Goal: Navigation & Orientation: Find specific page/section

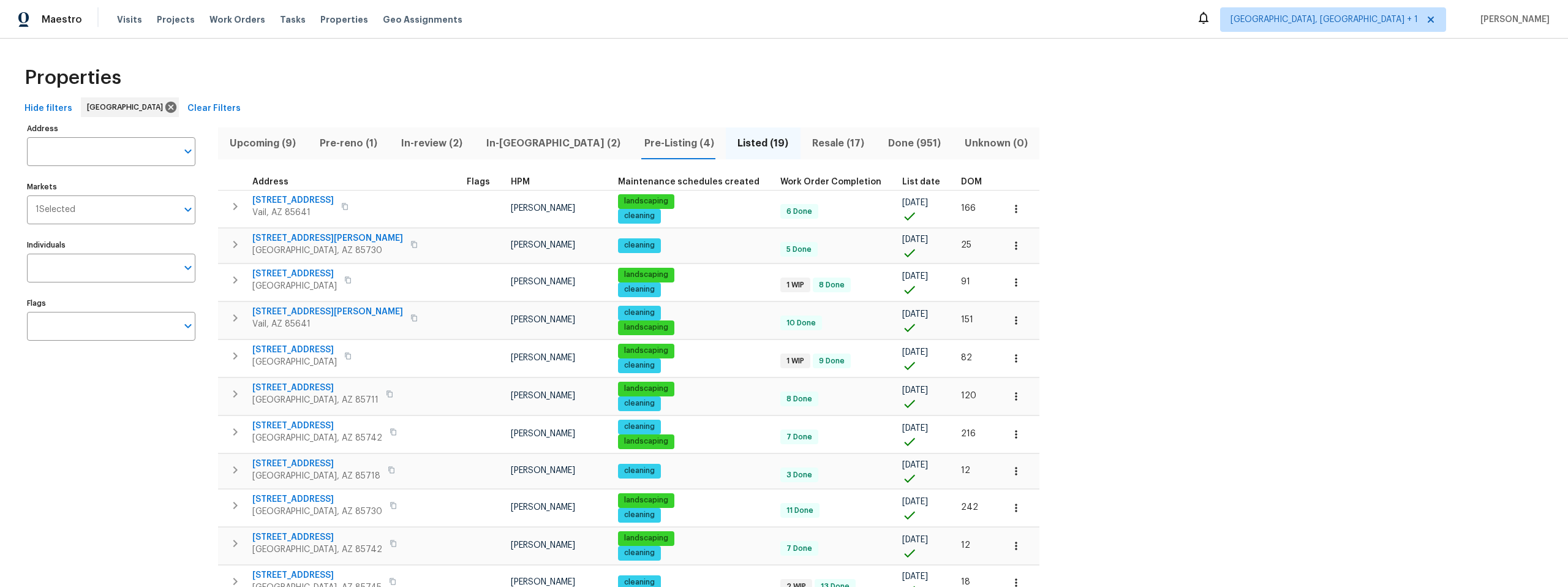
click at [640, 136] on span "Pre-Listing (4)" at bounding box center [679, 144] width 79 height 17
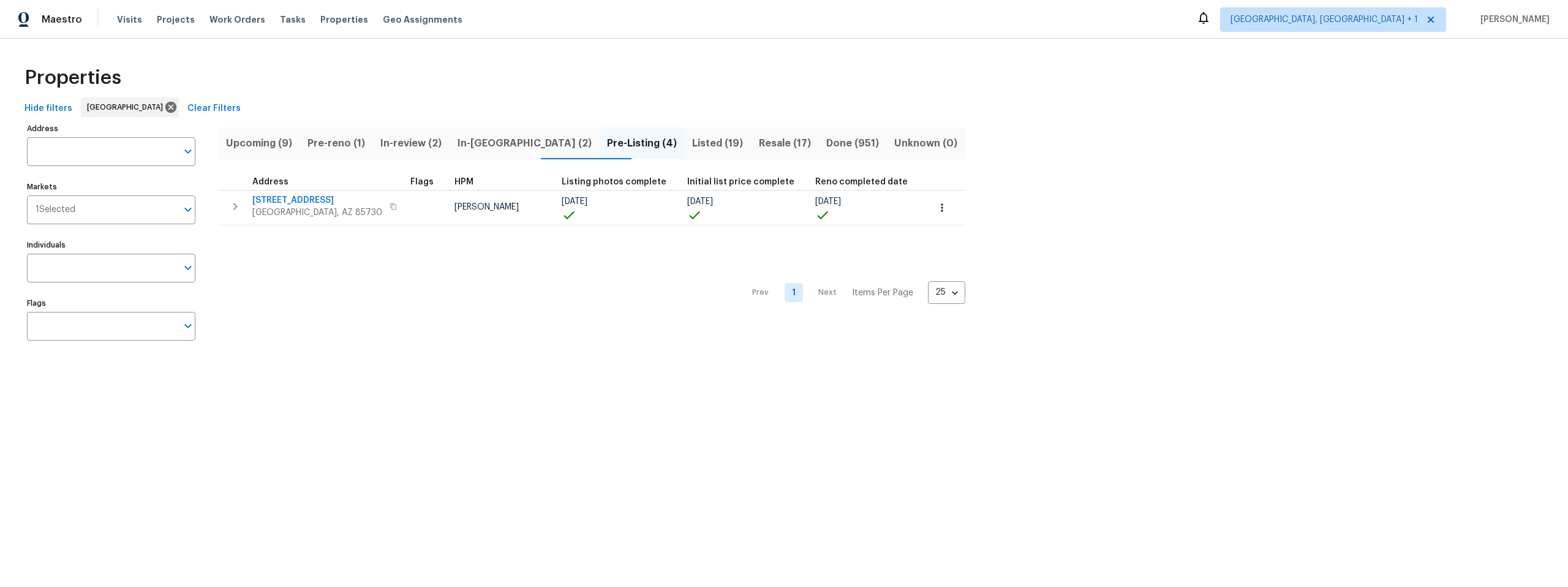
click at [692, 143] on span "Listed (19)" at bounding box center [718, 144] width 52 height 17
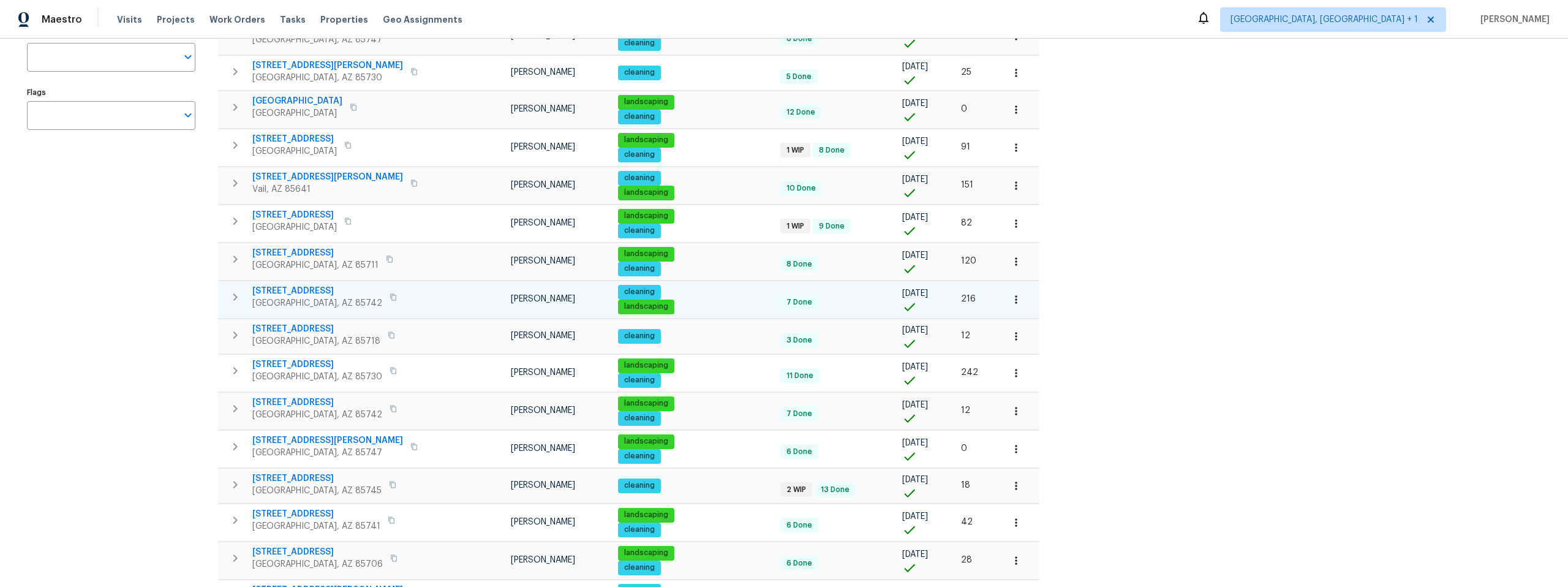
scroll to position [210, 0]
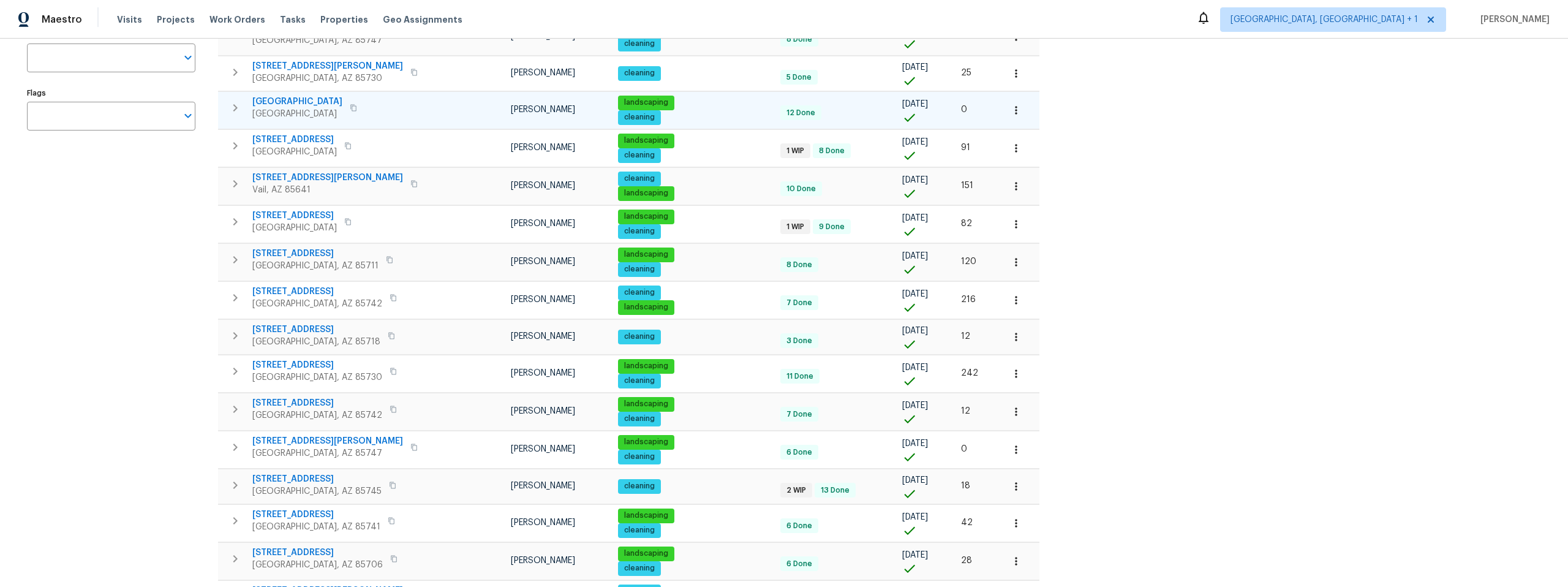
click at [305, 99] on span "7437 E Calle Sinaloa" at bounding box center [297, 102] width 90 height 12
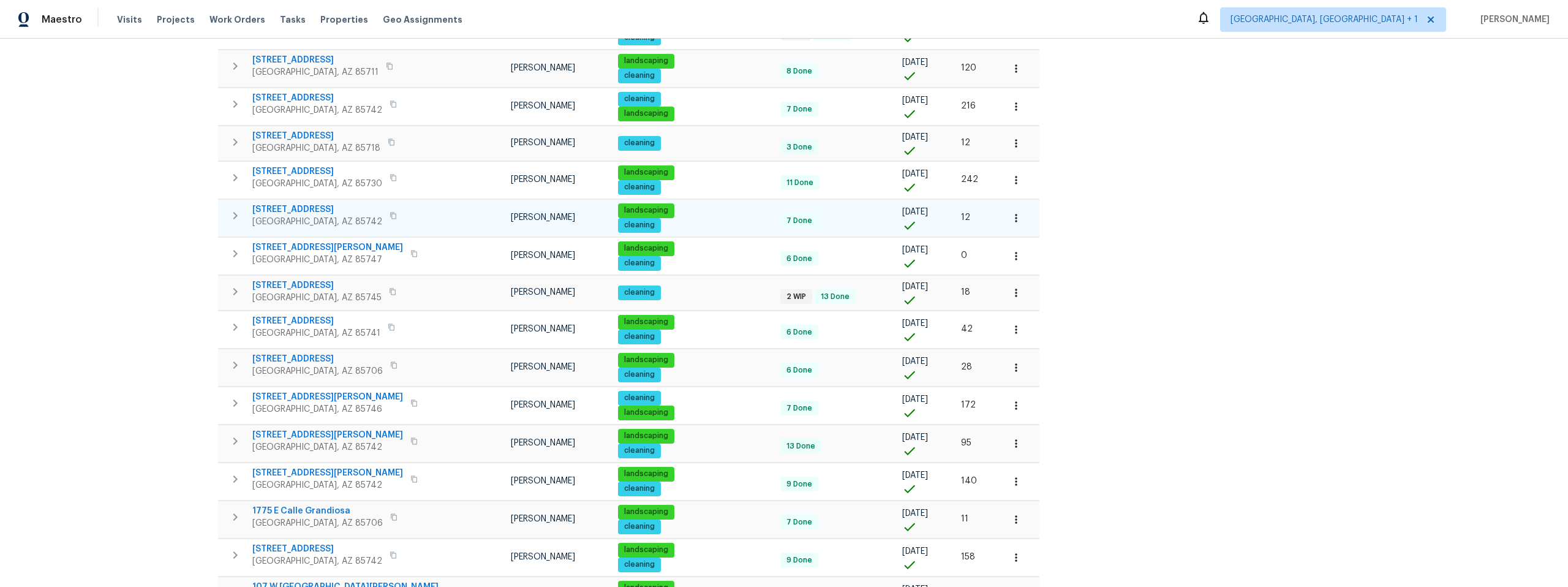
scroll to position [377, 0]
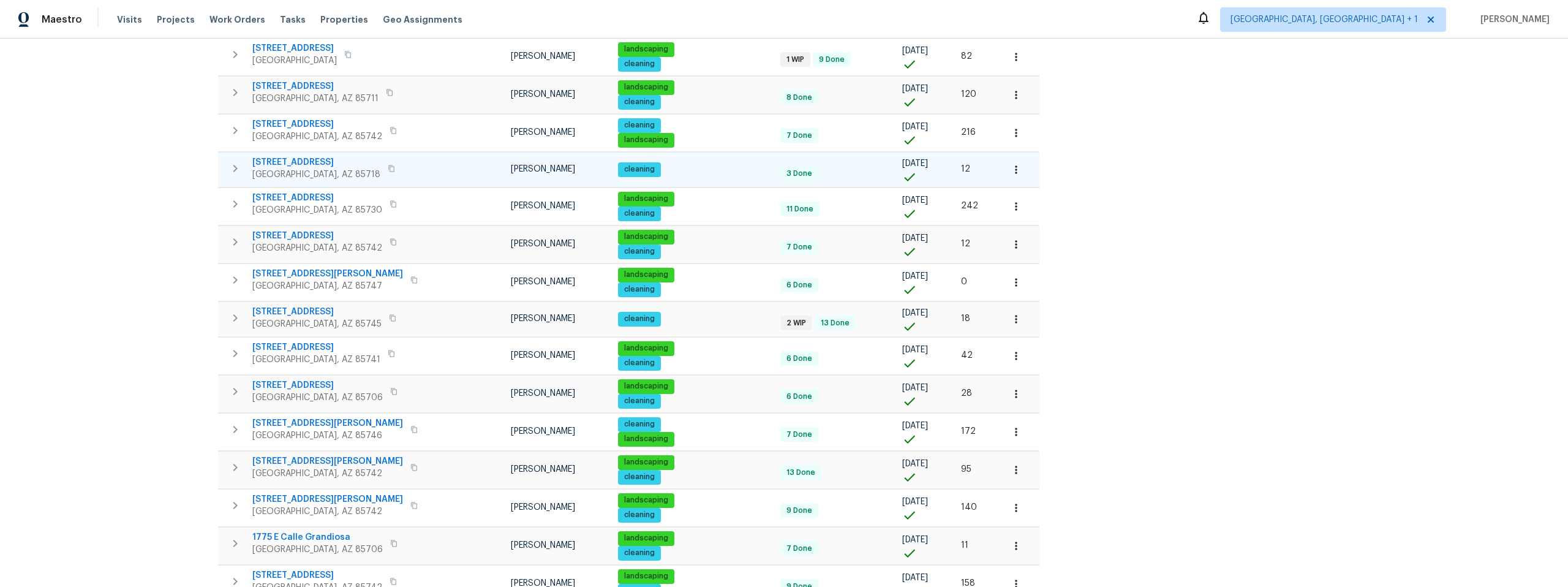
click at [317, 159] on span "2016 E River Rd Unit 101" at bounding box center [316, 162] width 128 height 12
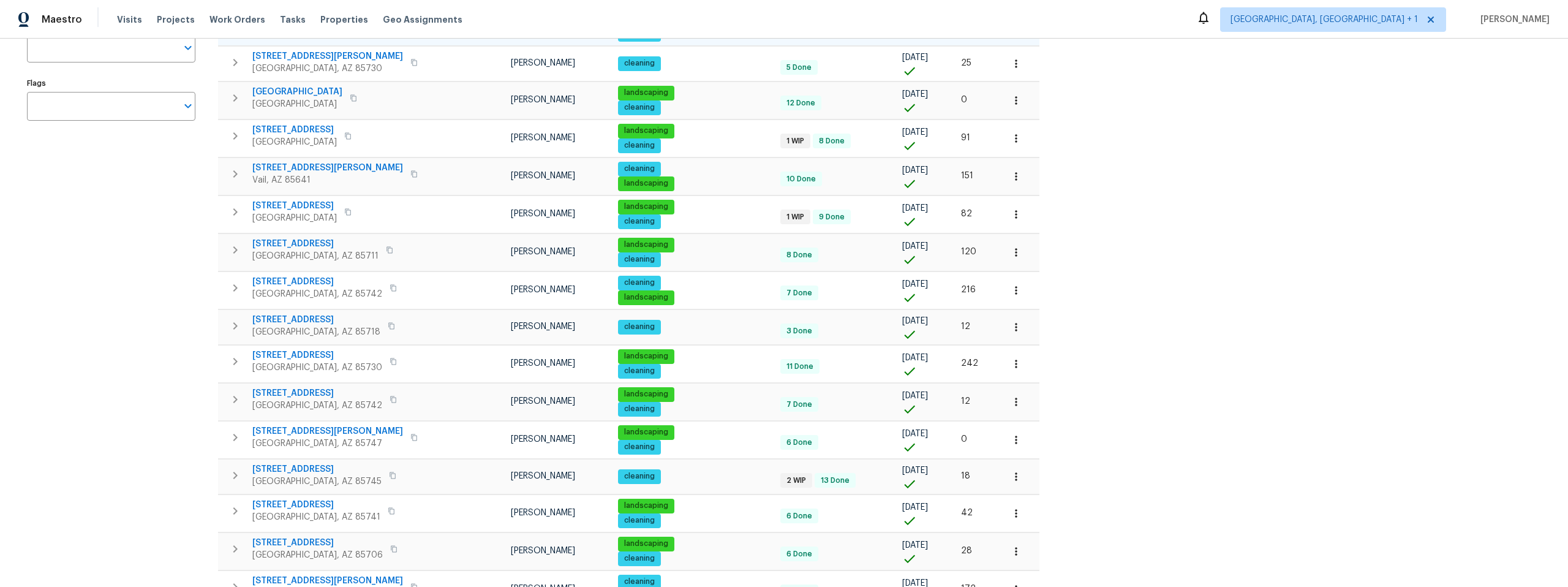
scroll to position [0, 0]
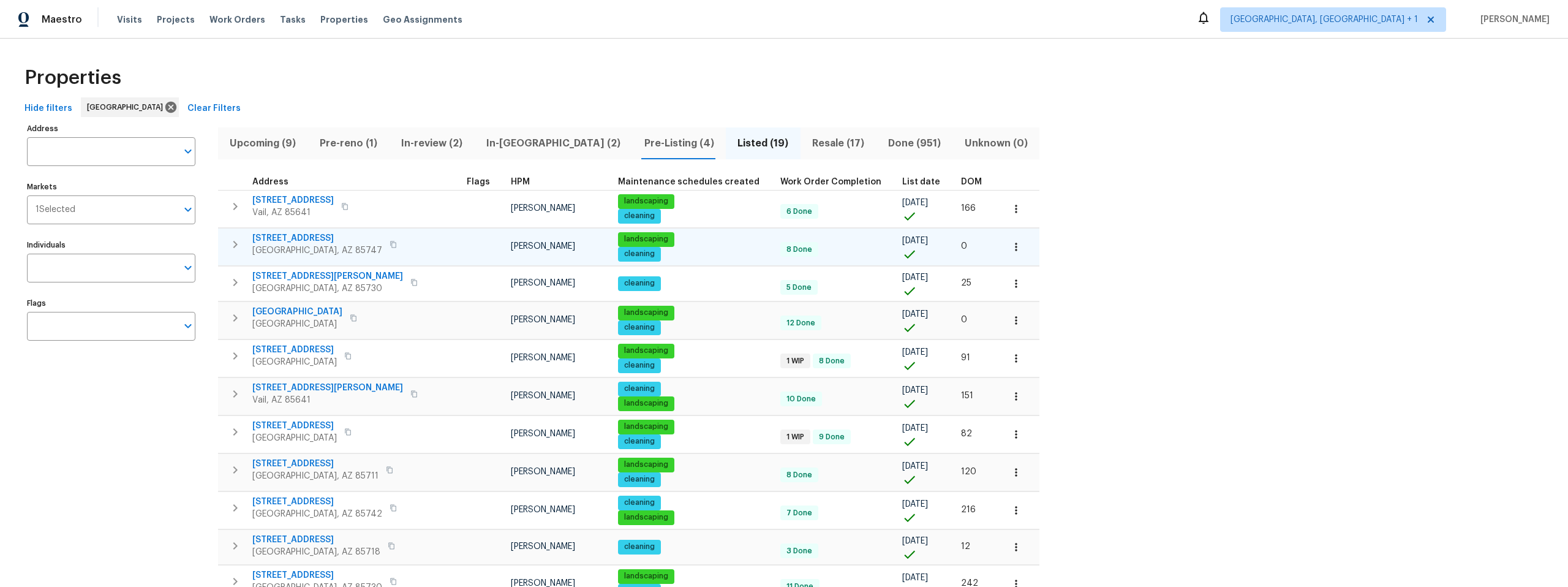
click at [288, 236] on span "9624 E Azuma Way" at bounding box center [317, 239] width 130 height 12
click at [288, 239] on span "9624 E Azuma Way" at bounding box center [317, 239] width 130 height 12
click at [733, 141] on span "Listed (19)" at bounding box center [763, 144] width 60 height 17
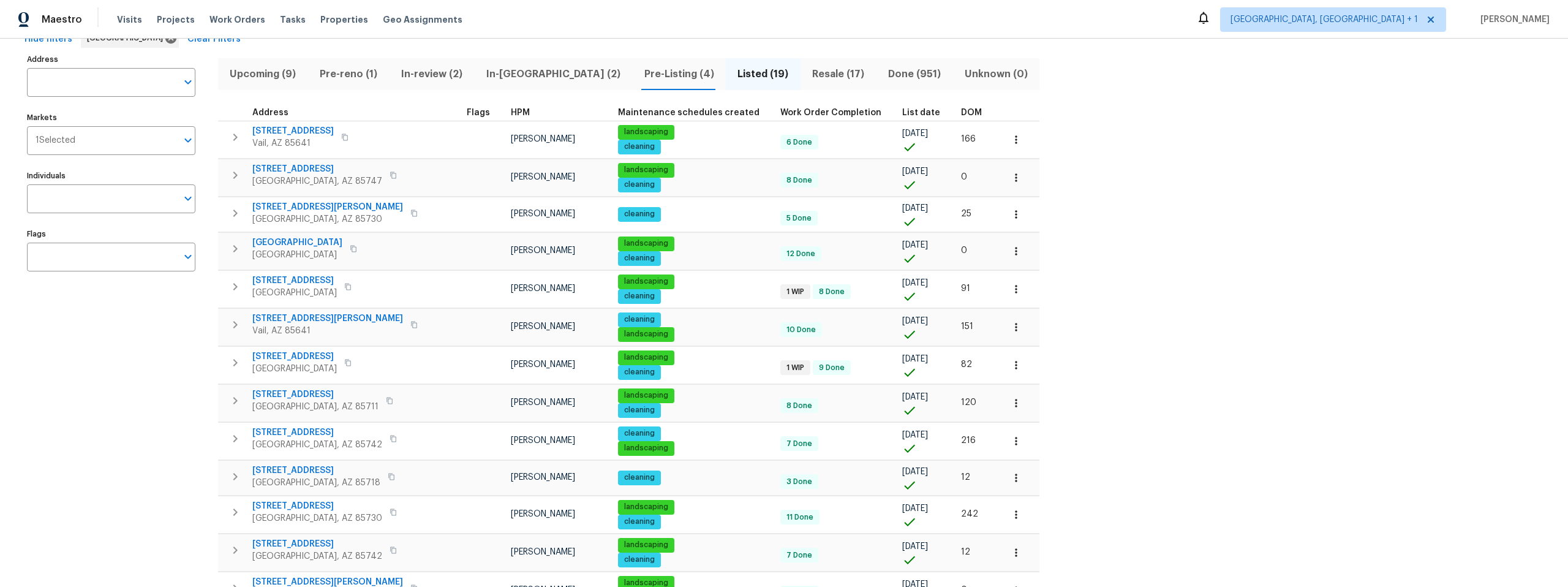
scroll to position [65, 0]
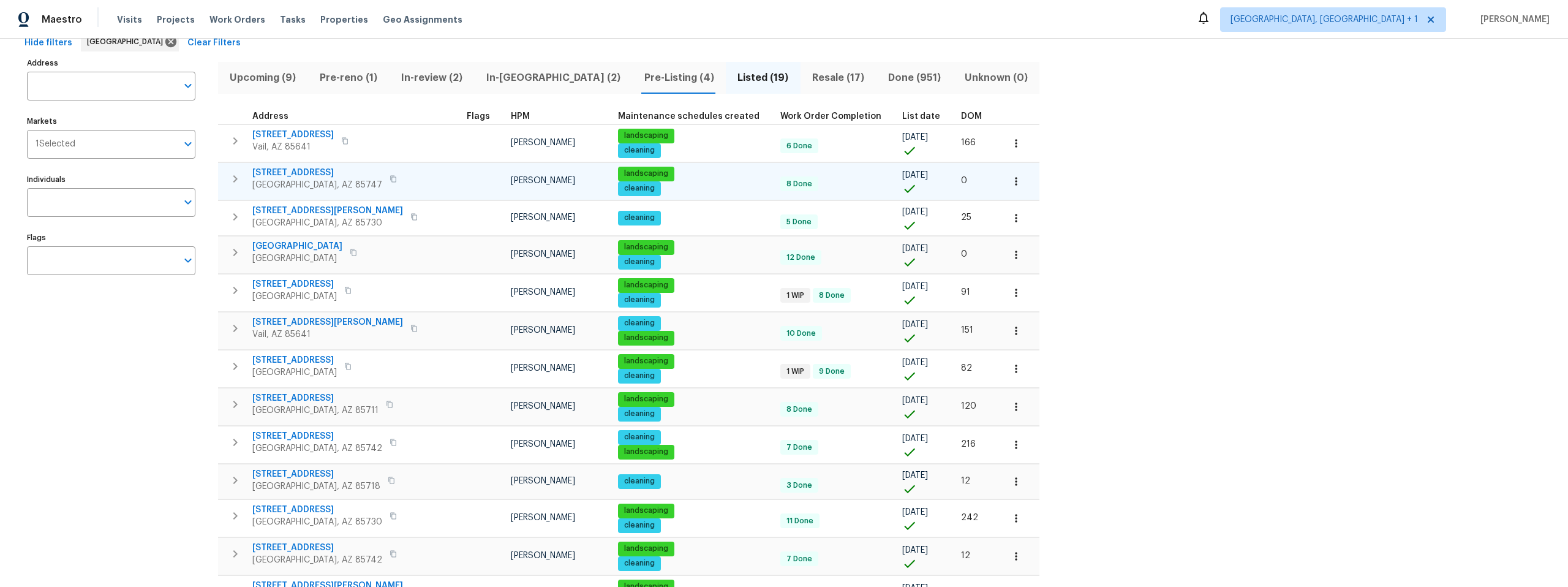
click at [295, 172] on span "9624 E Azuma Way" at bounding box center [317, 173] width 130 height 12
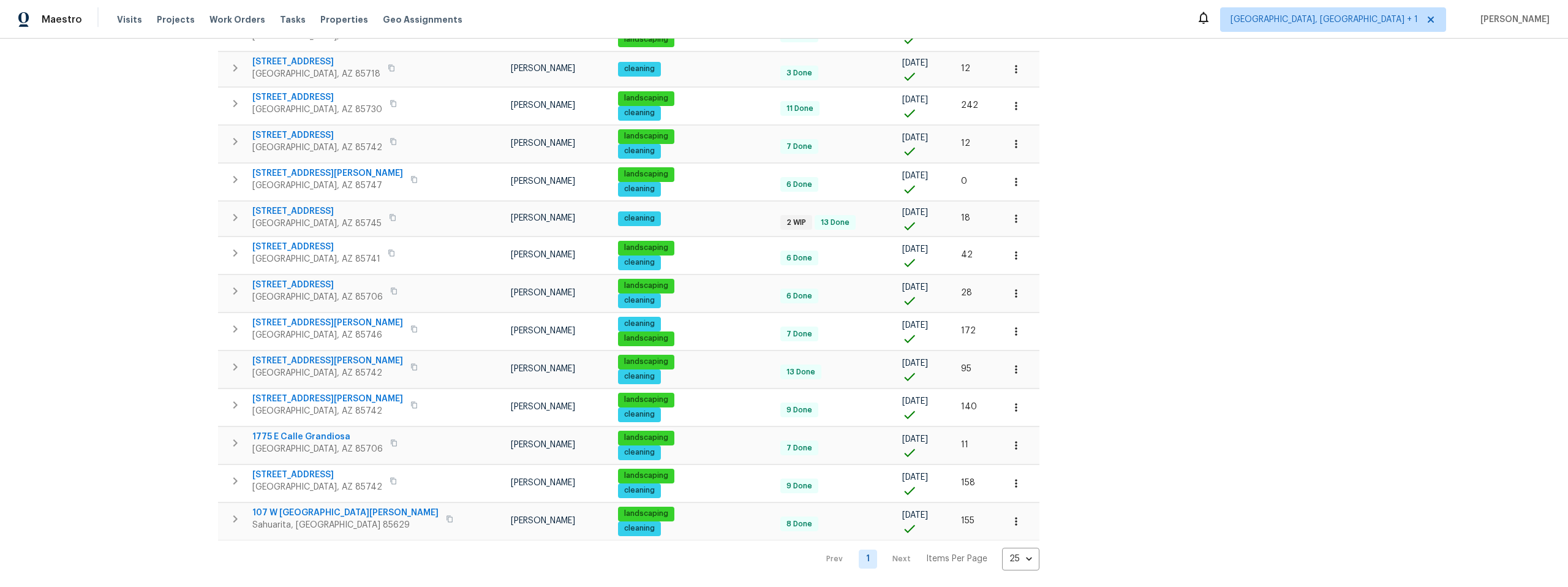
scroll to position [0, 0]
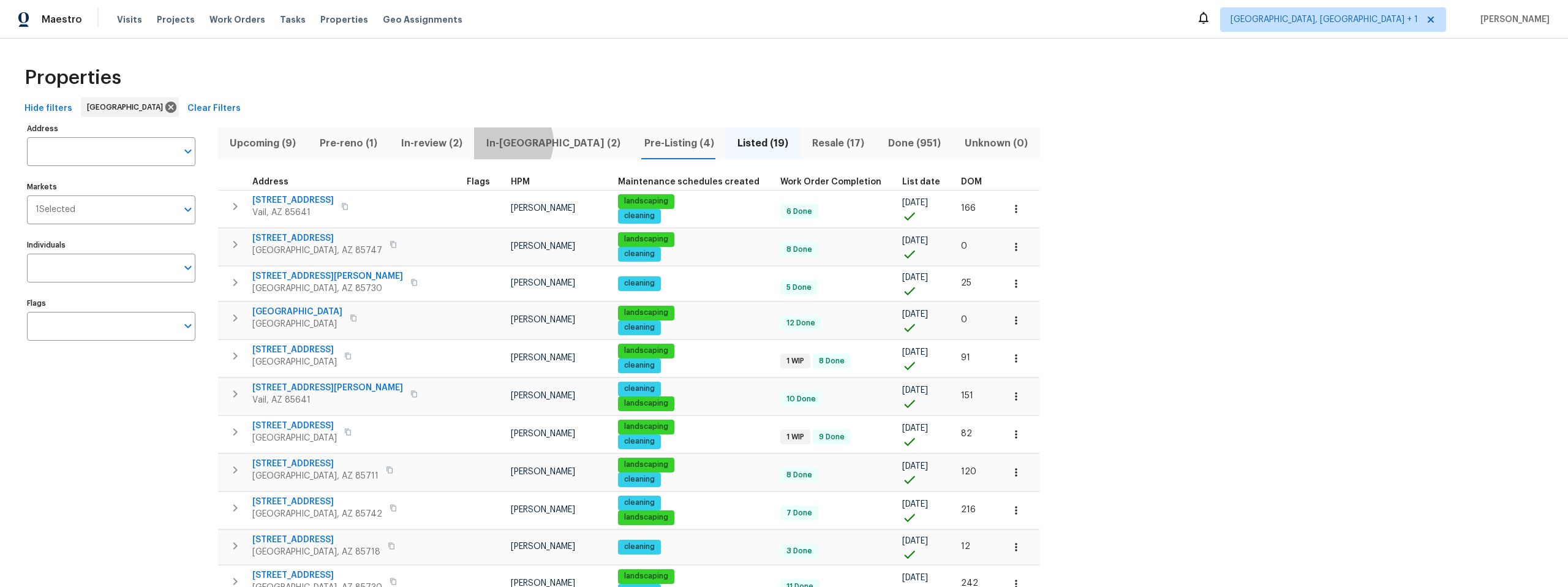
click at [508, 142] on span "In-[GEOGRAPHIC_DATA] (2)" at bounding box center [553, 144] width 144 height 17
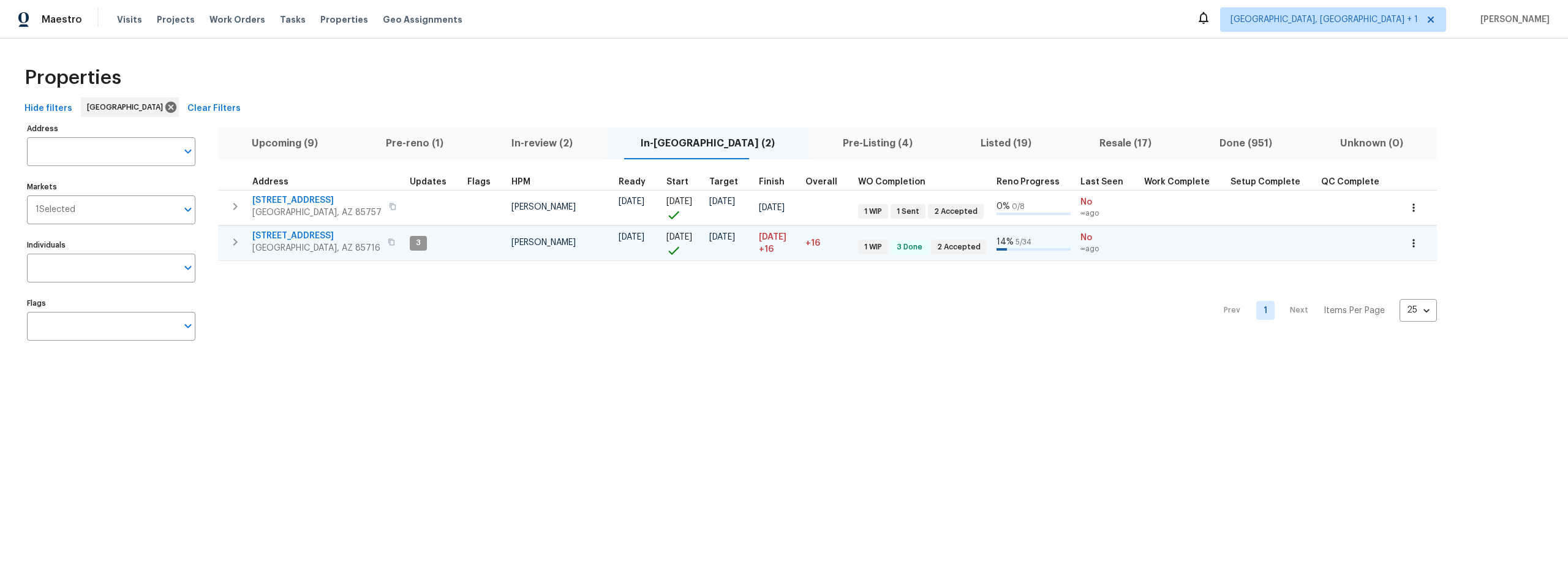
click at [289, 233] on span "3701 E 2nd St Apt A" at bounding box center [316, 236] width 128 height 12
click at [818, 143] on span "Pre-Listing (4)" at bounding box center [878, 144] width 123 height 17
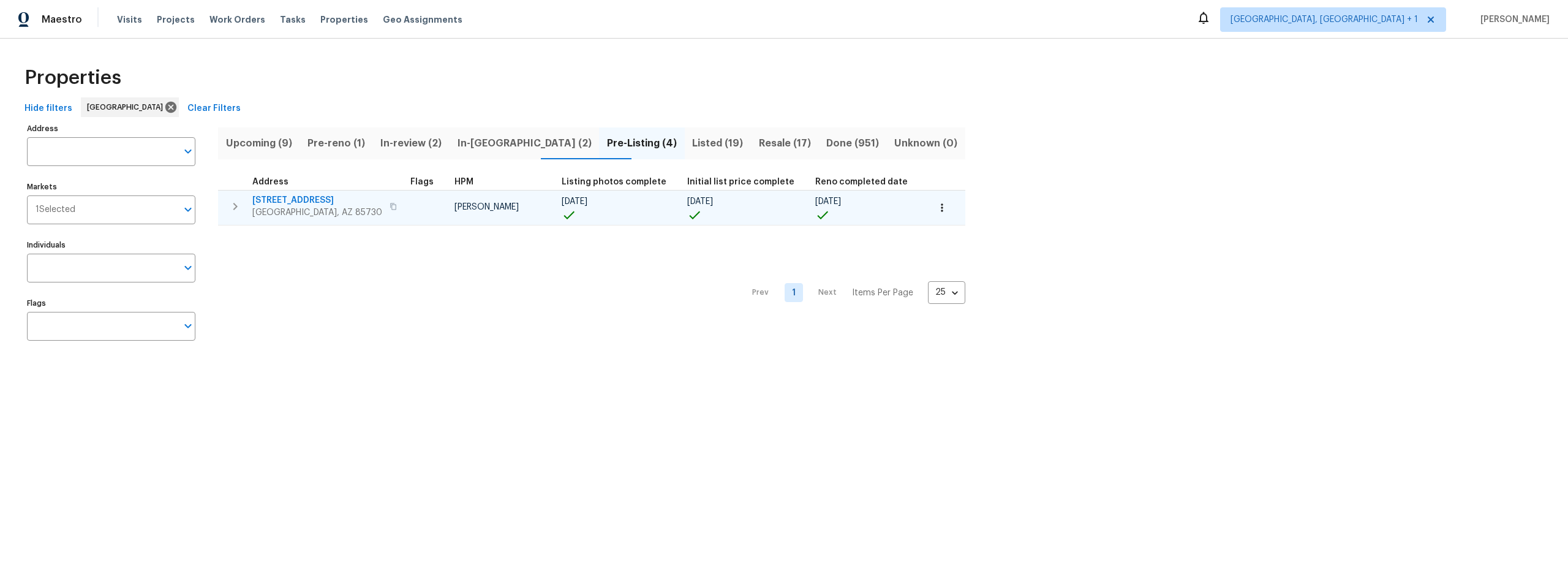
click at [319, 200] on span "3960 S Cedarwood Way" at bounding box center [317, 200] width 130 height 12
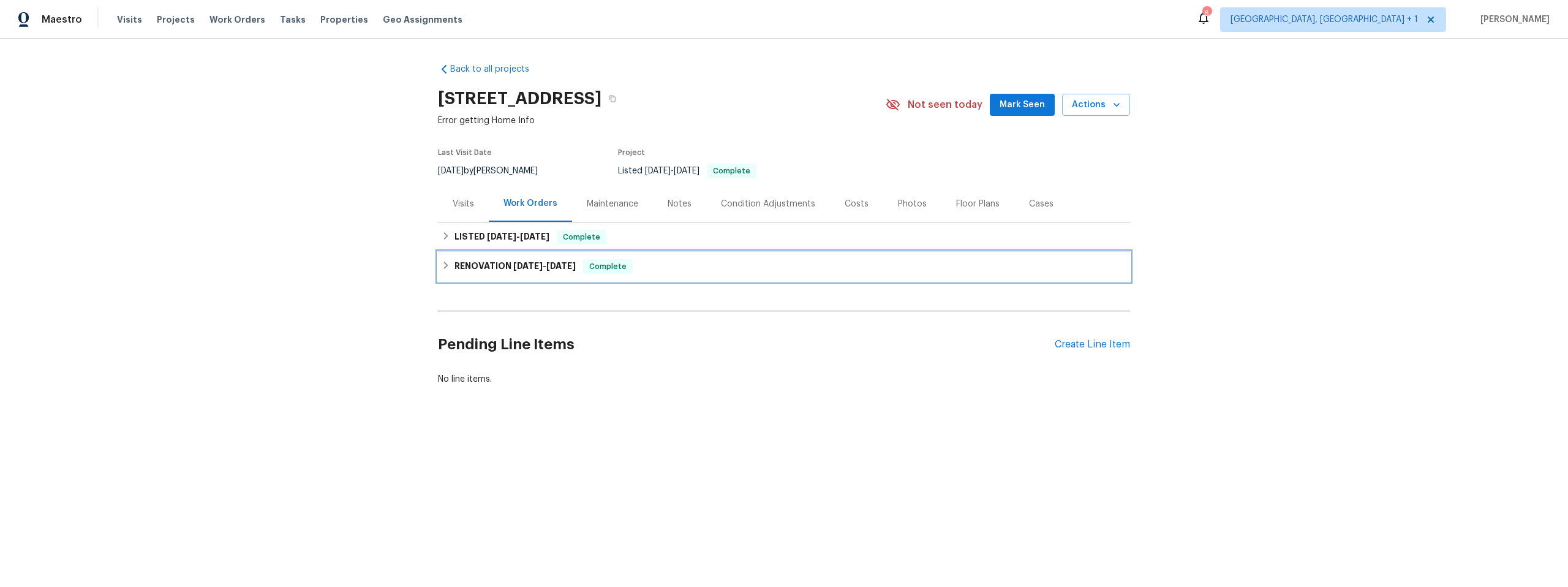
click at [444, 264] on icon at bounding box center [446, 266] width 4 height 7
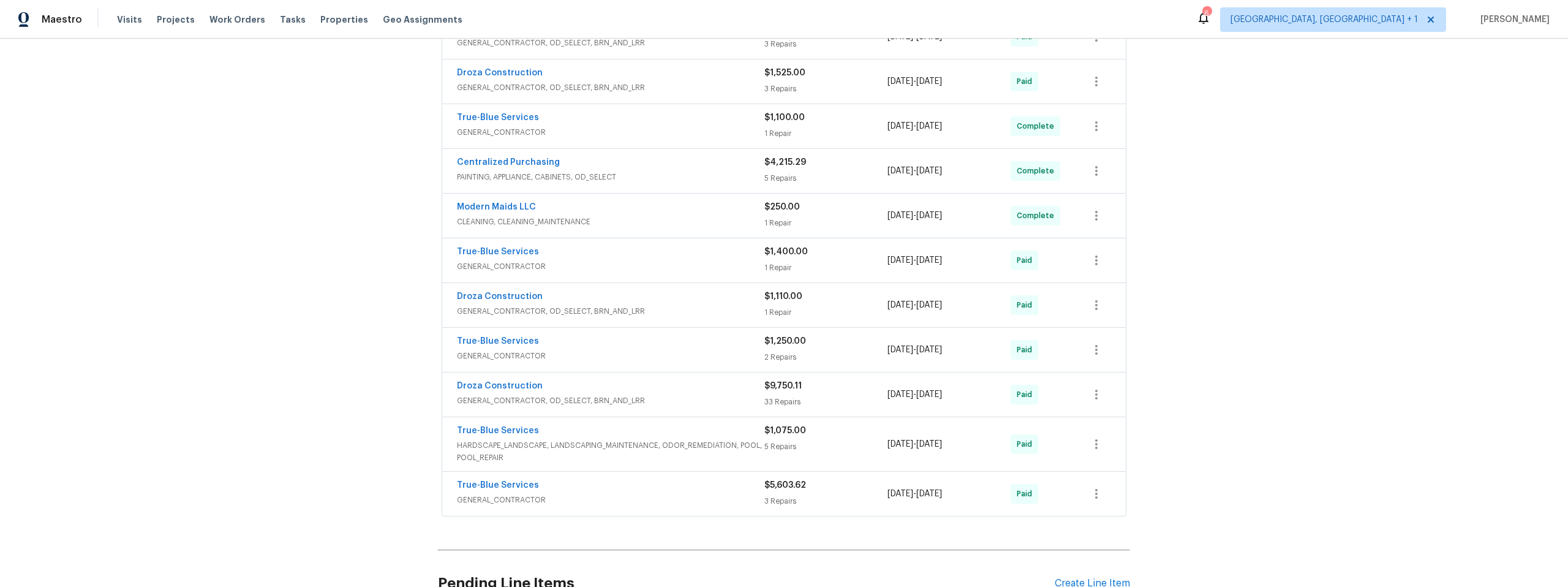
scroll to position [287, 0]
click at [497, 117] on link "True-Blue Services" at bounding box center [498, 119] width 82 height 9
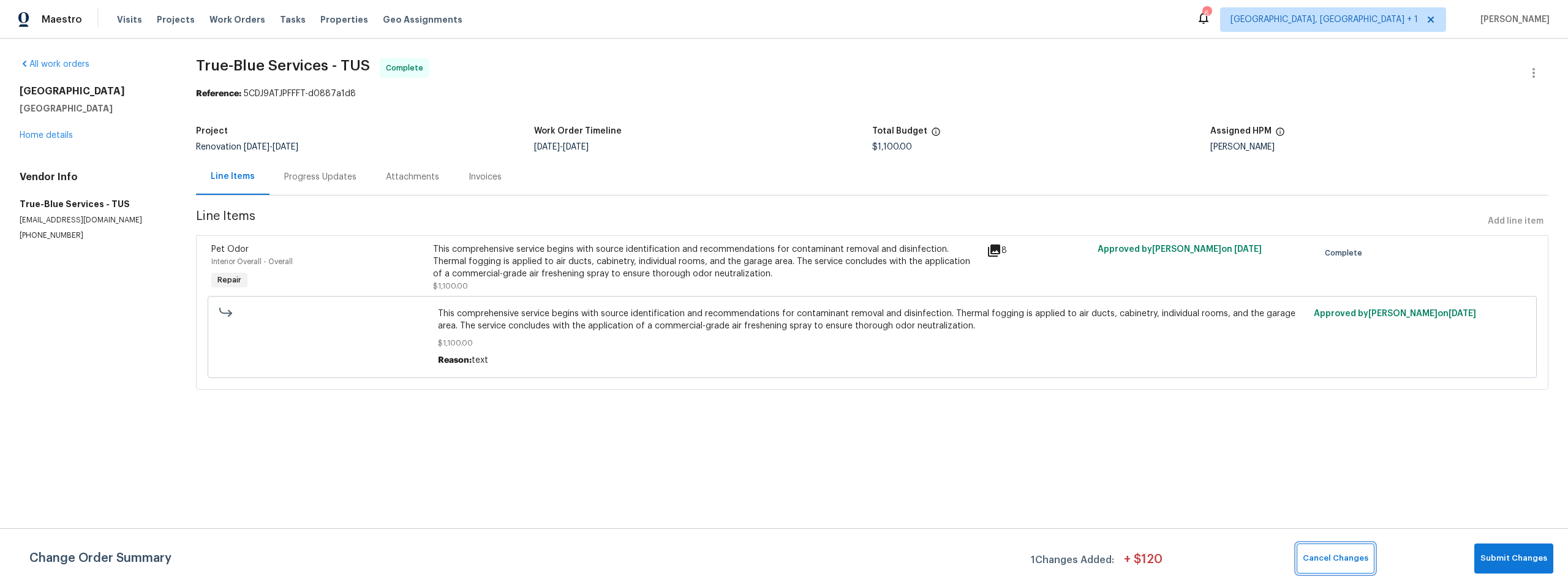
click at [1335, 562] on span "Cancel Changes" at bounding box center [1335, 558] width 65 height 14
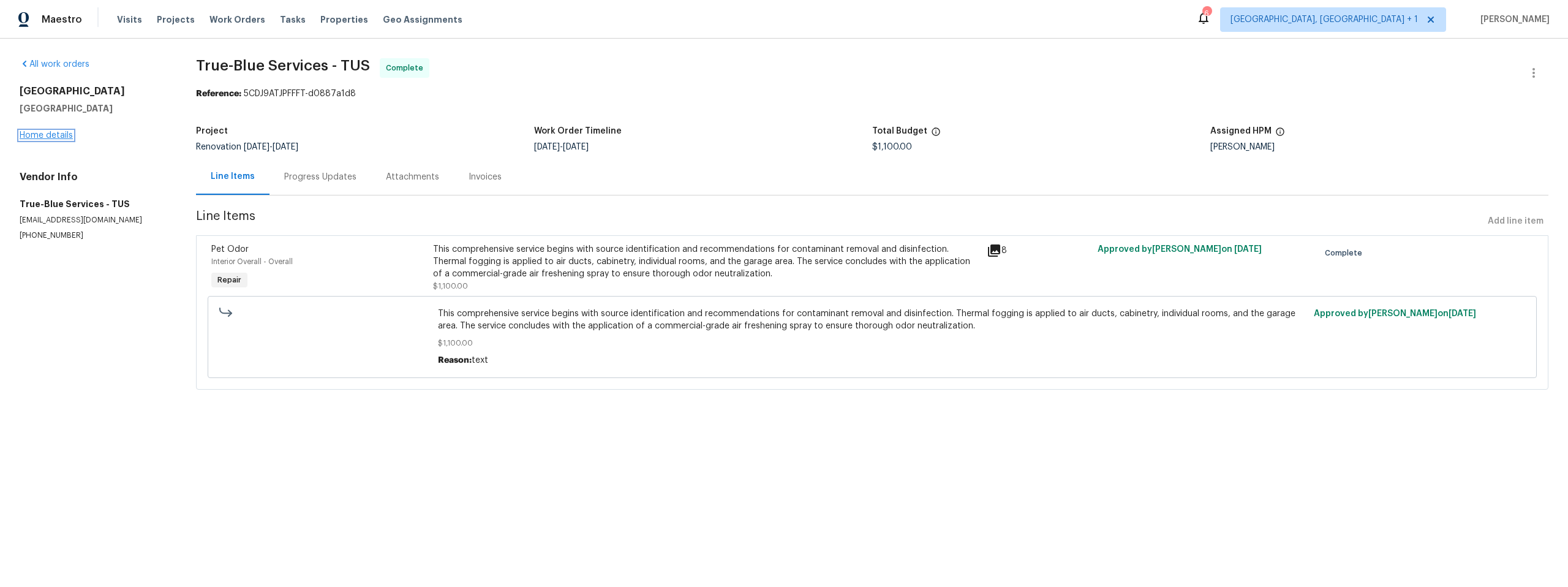
click at [43, 137] on link "Home details" at bounding box center [47, 136] width 53 height 9
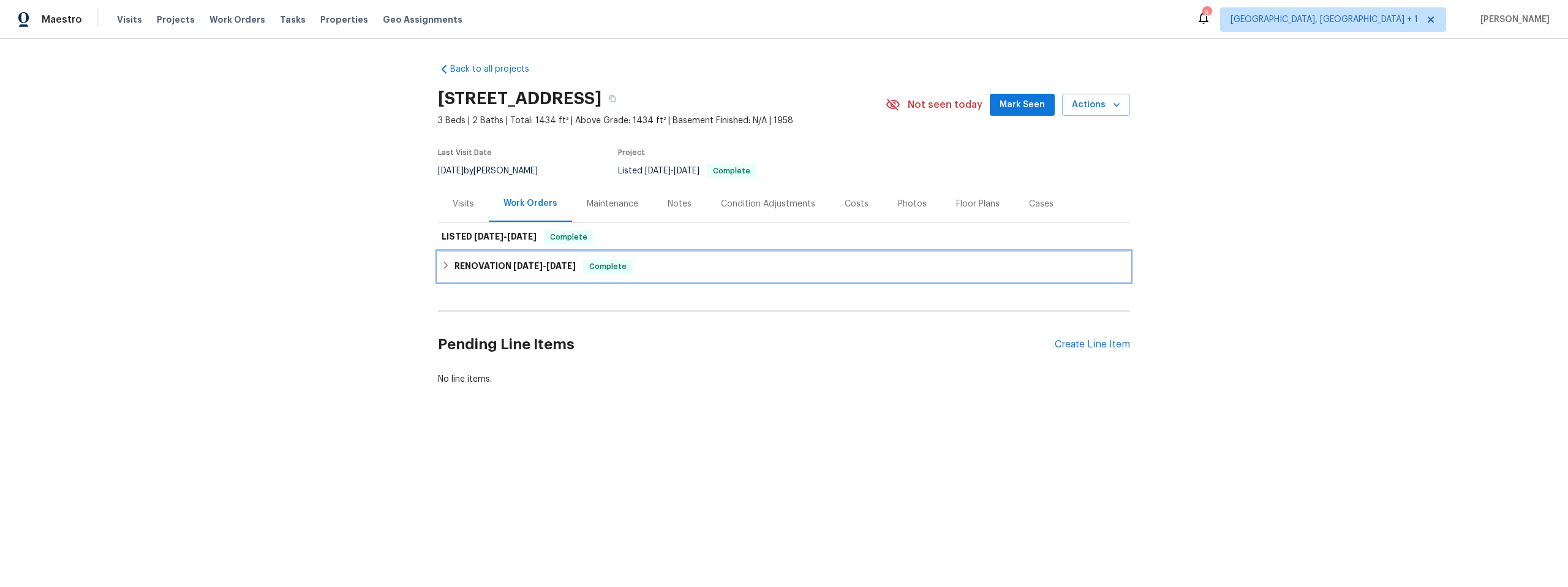
click at [442, 267] on icon at bounding box center [446, 266] width 9 height 9
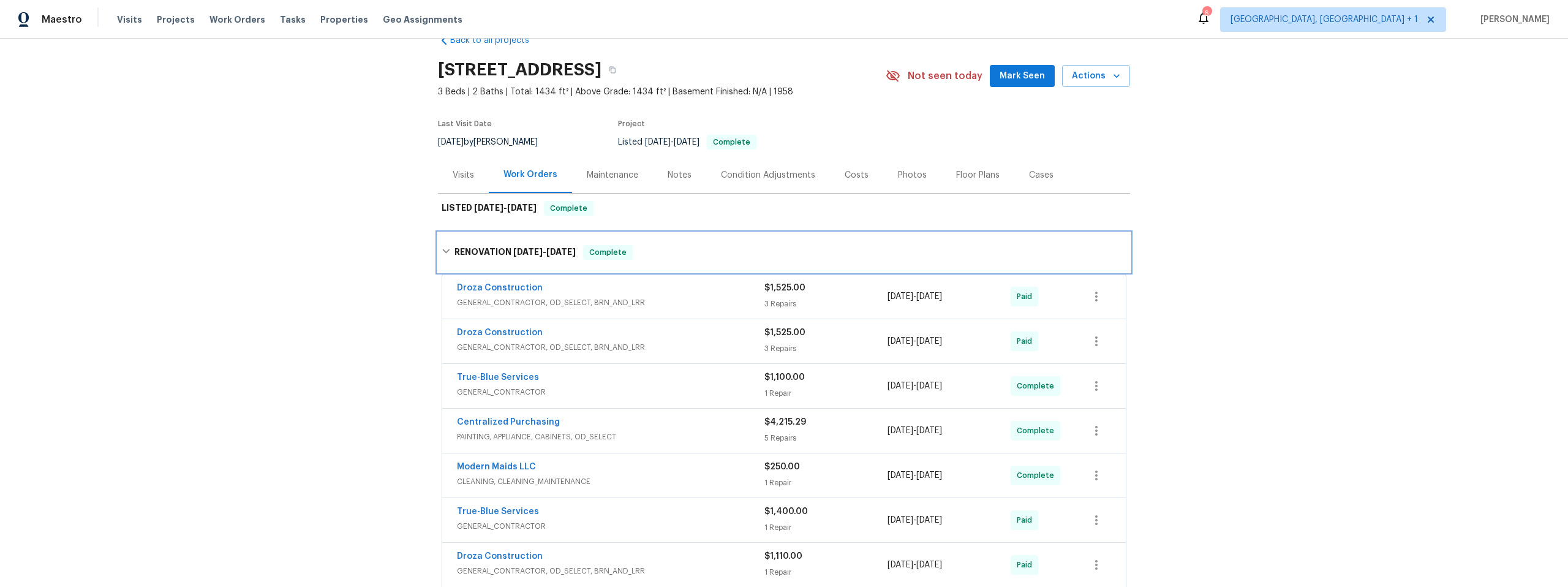
scroll to position [30, 0]
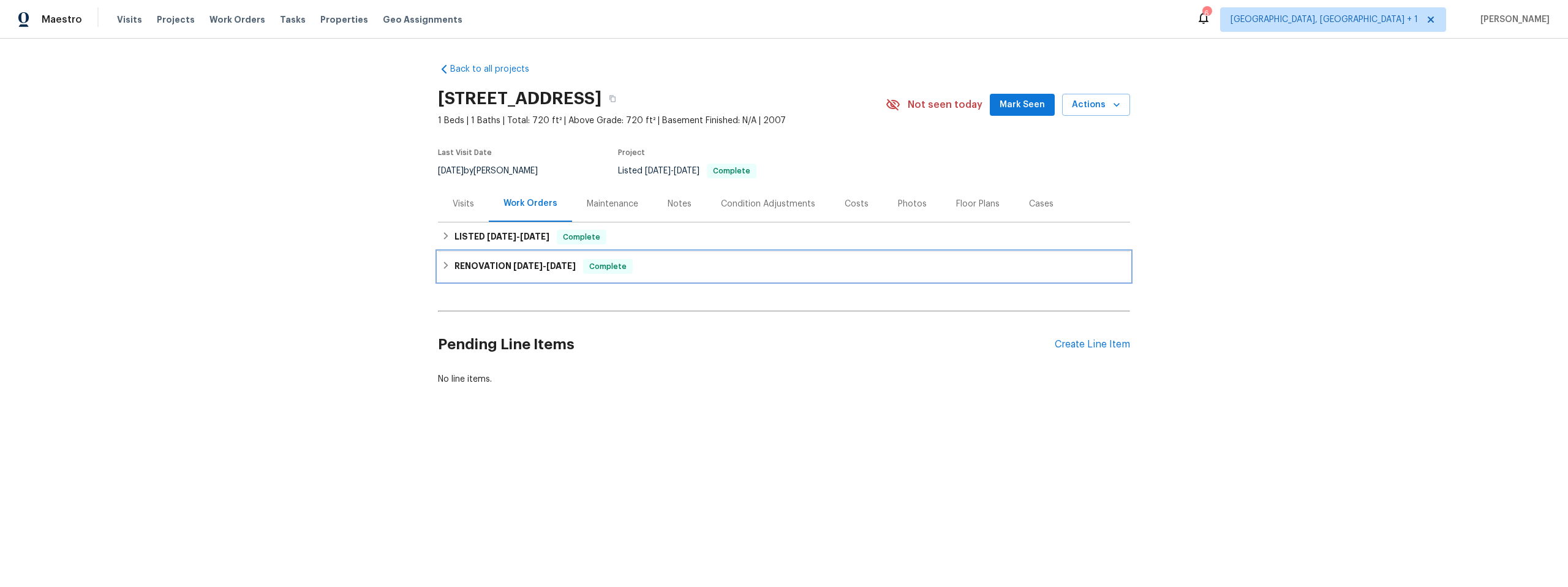
click at [444, 265] on icon at bounding box center [446, 266] width 4 height 7
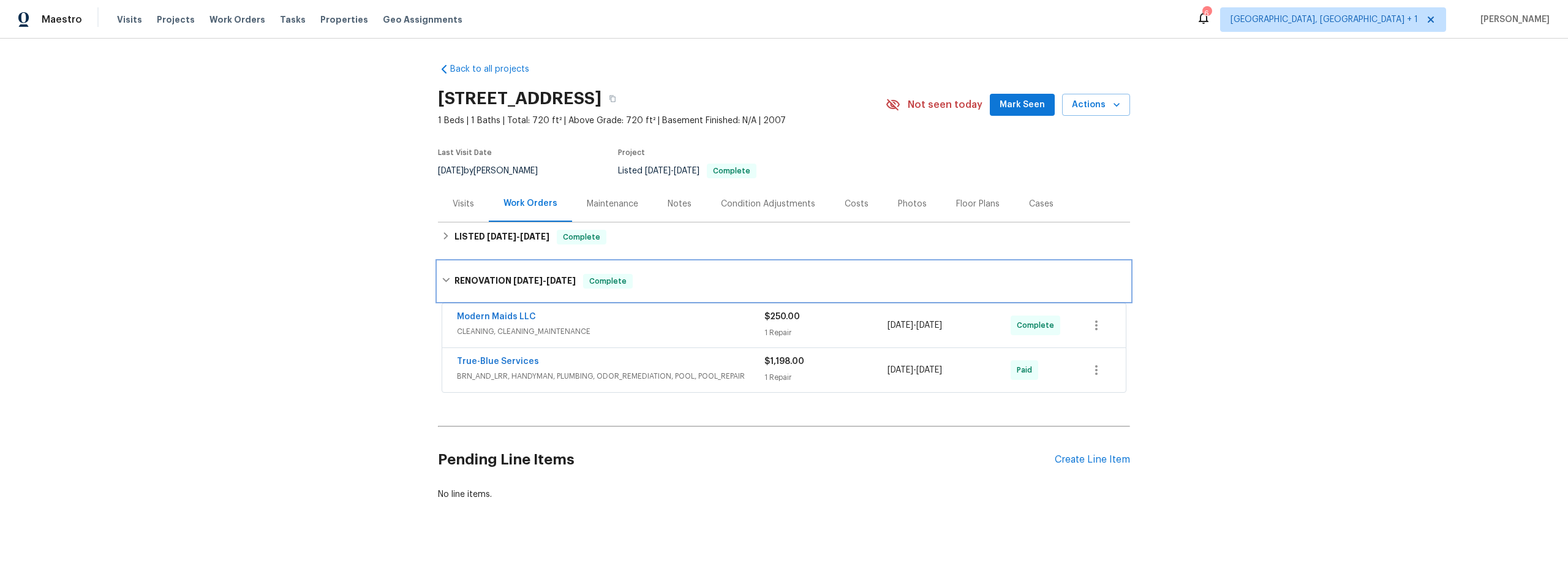
scroll to position [6, 0]
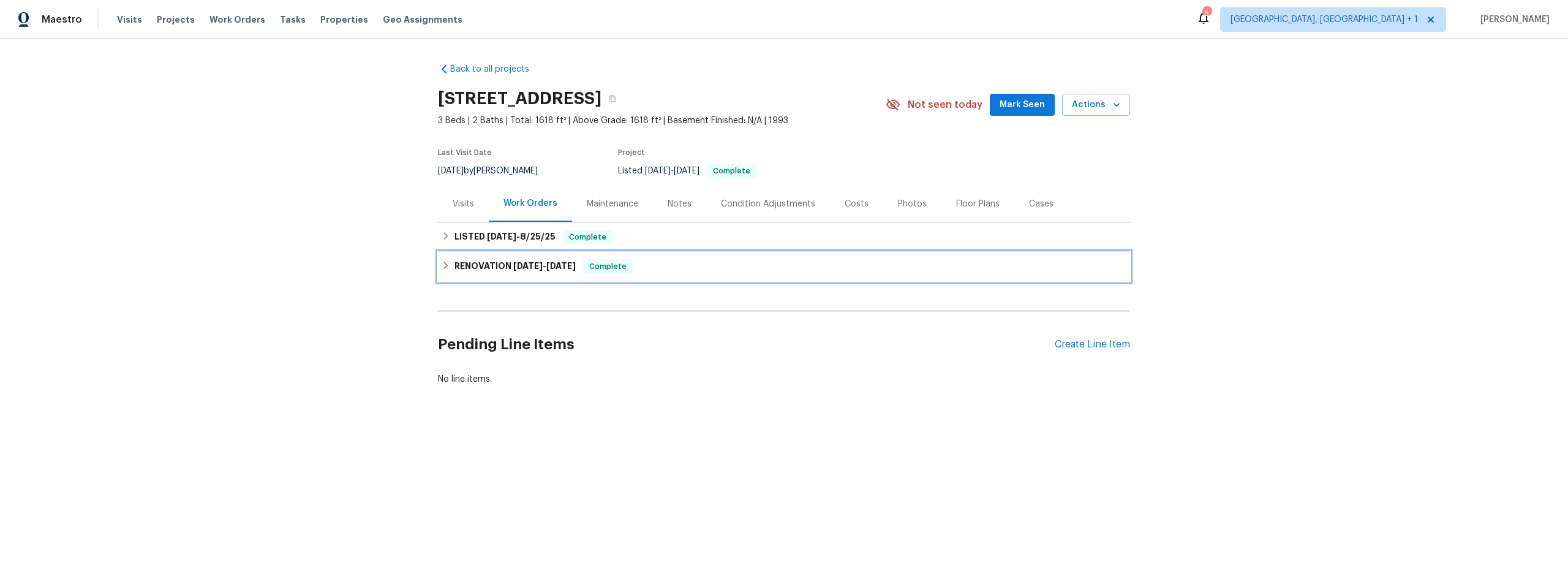
click at [444, 265] on icon at bounding box center [446, 266] width 4 height 7
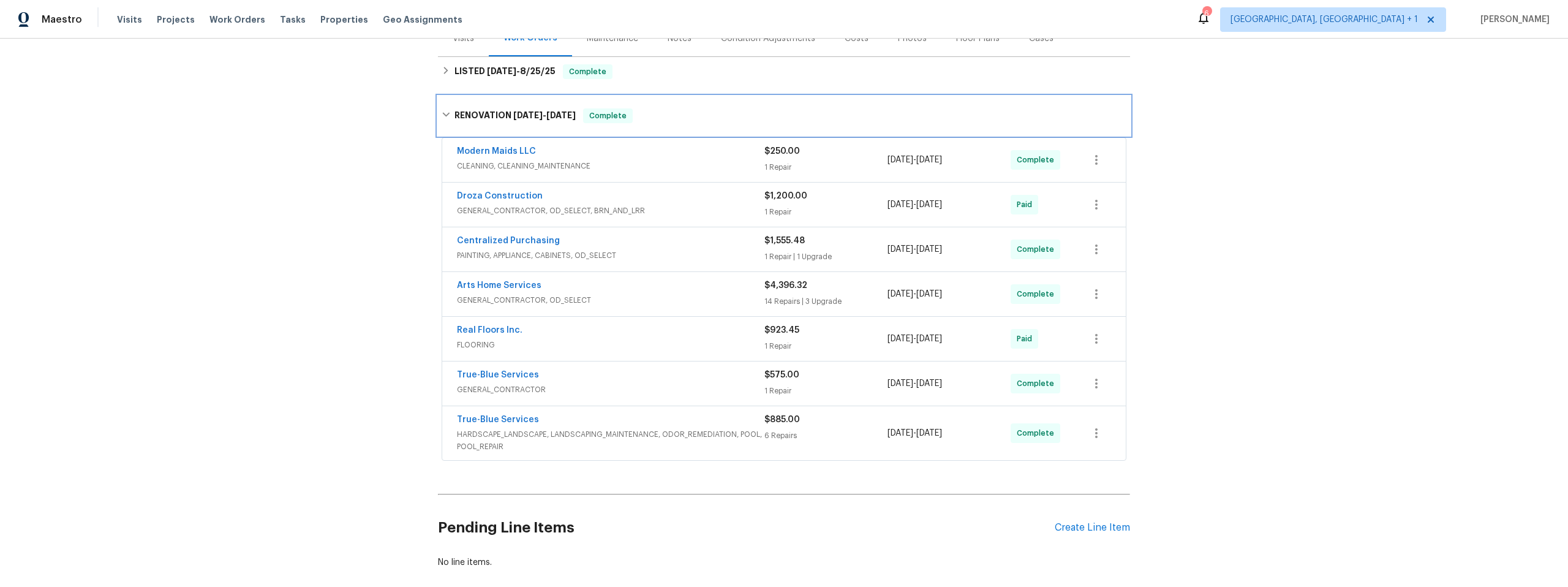
scroll to position [166, 0]
click at [497, 372] on link "True-Blue Services" at bounding box center [498, 374] width 82 height 9
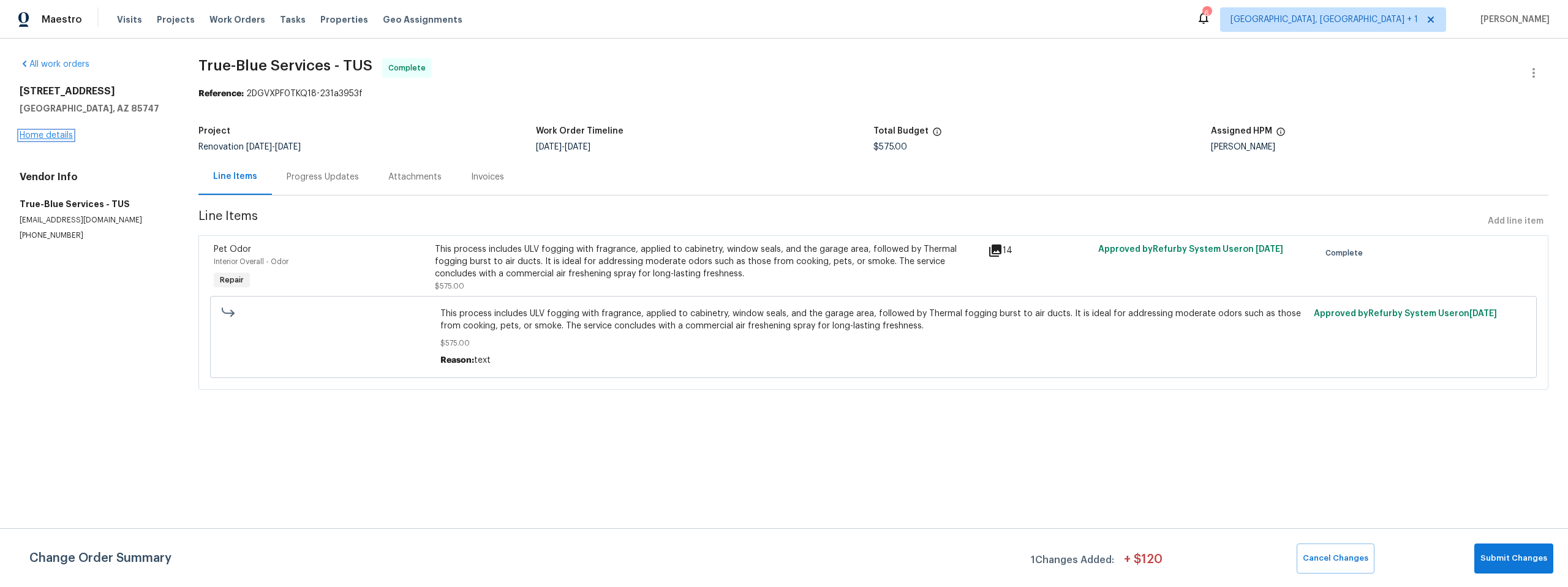
click at [46, 134] on link "Home details" at bounding box center [47, 136] width 53 height 9
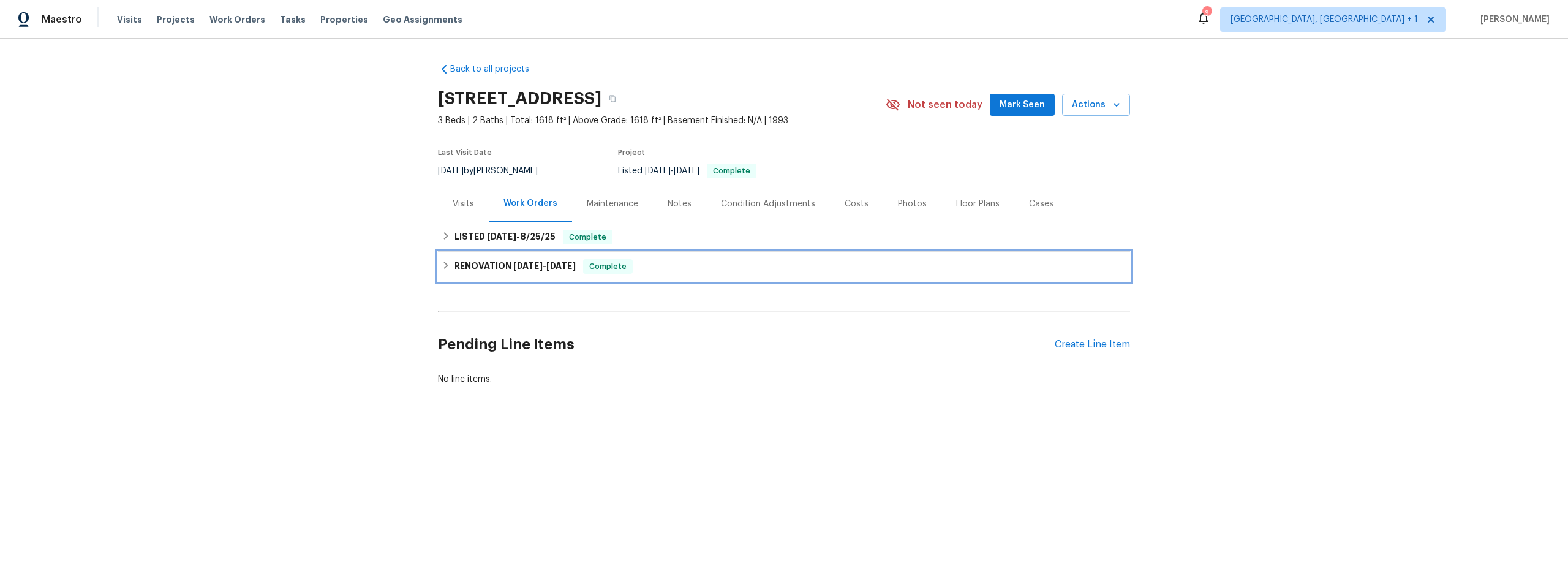
click at [442, 264] on icon at bounding box center [446, 266] width 9 height 9
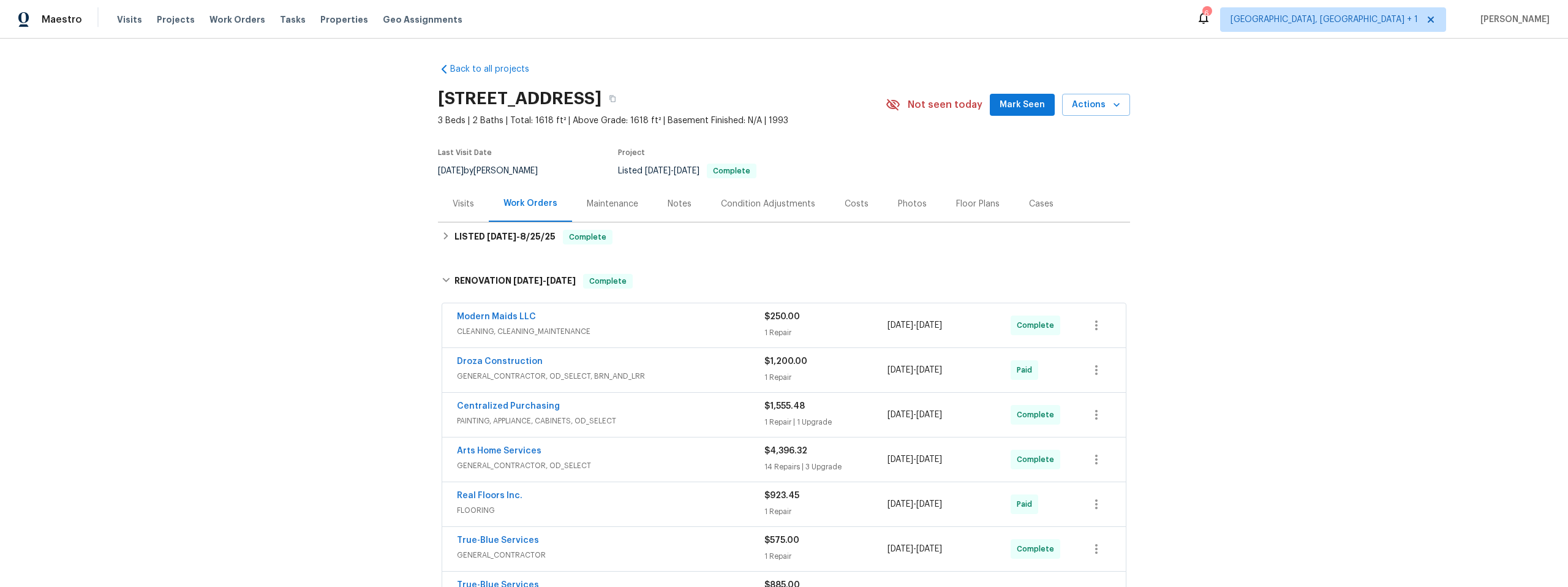
click at [348, 257] on div "Back to all projects 9624 E Azuma Way, Tucson, AZ 85747 3 Beds | 2 Baths | Tota…" at bounding box center [784, 313] width 1568 height 548
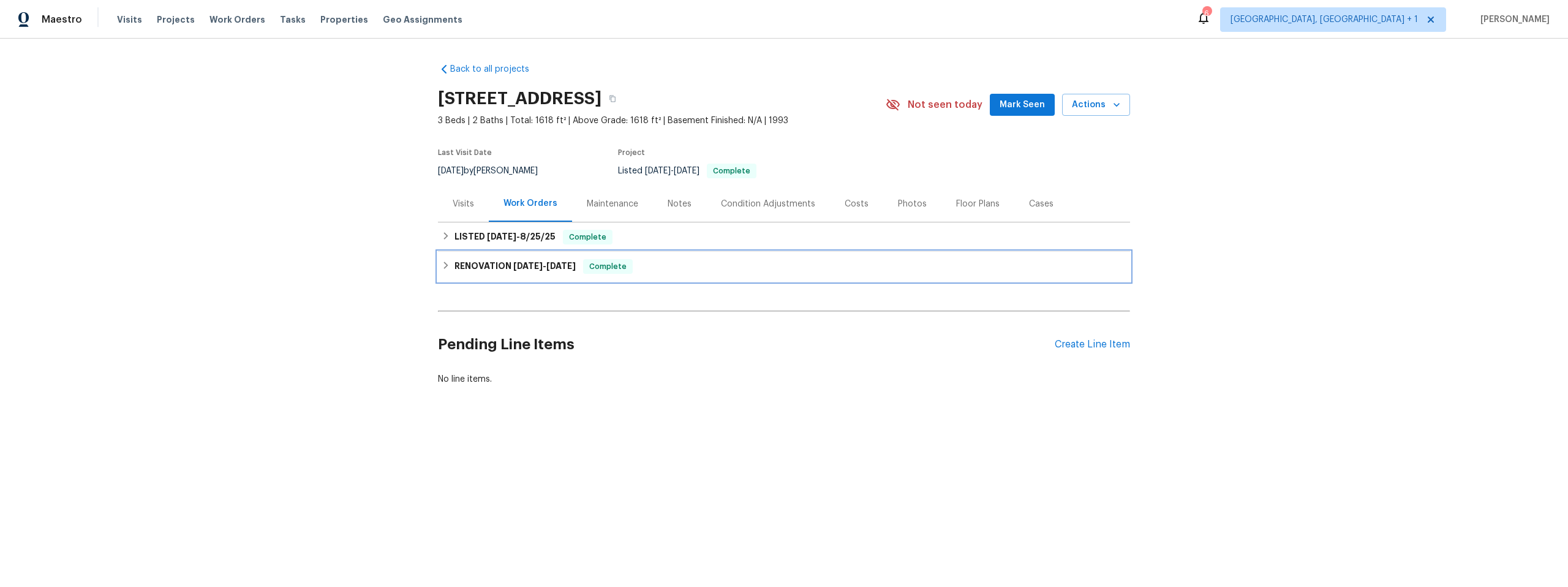
click at [442, 269] on icon at bounding box center [446, 266] width 9 height 9
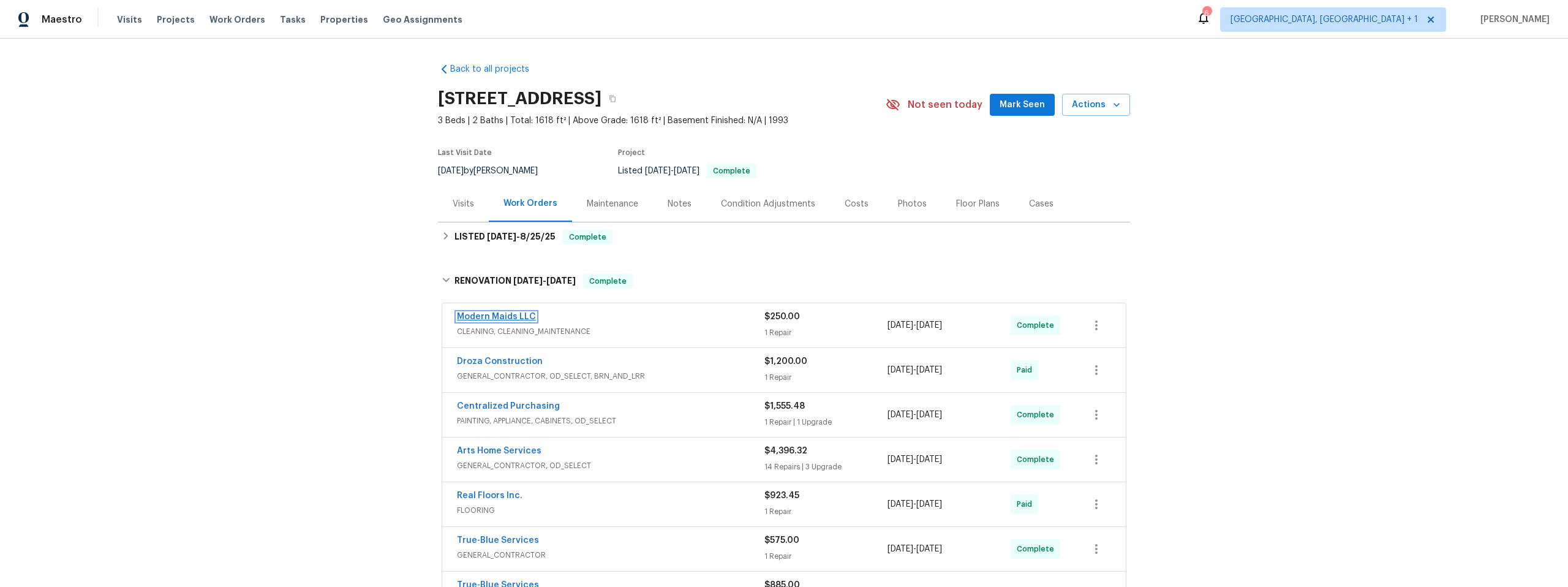
click at [497, 318] on link "Modern Maids LLC" at bounding box center [496, 317] width 79 height 9
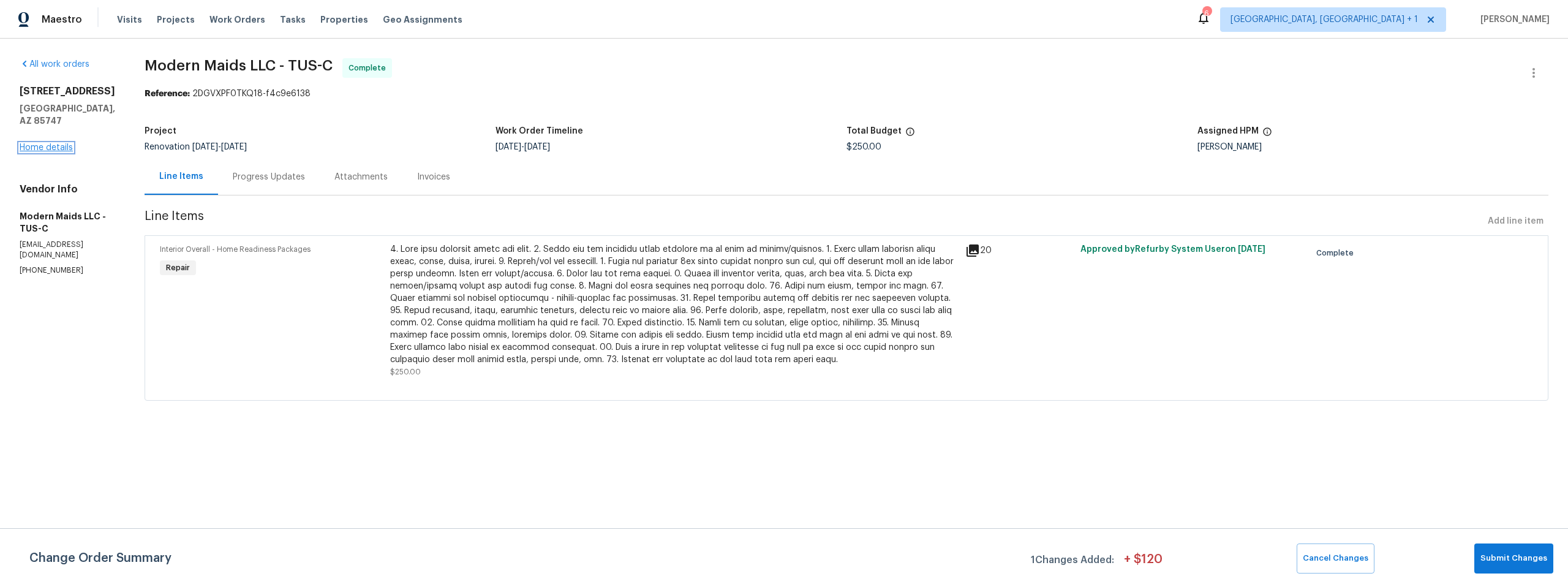
click at [62, 144] on link "Home details" at bounding box center [47, 148] width 53 height 9
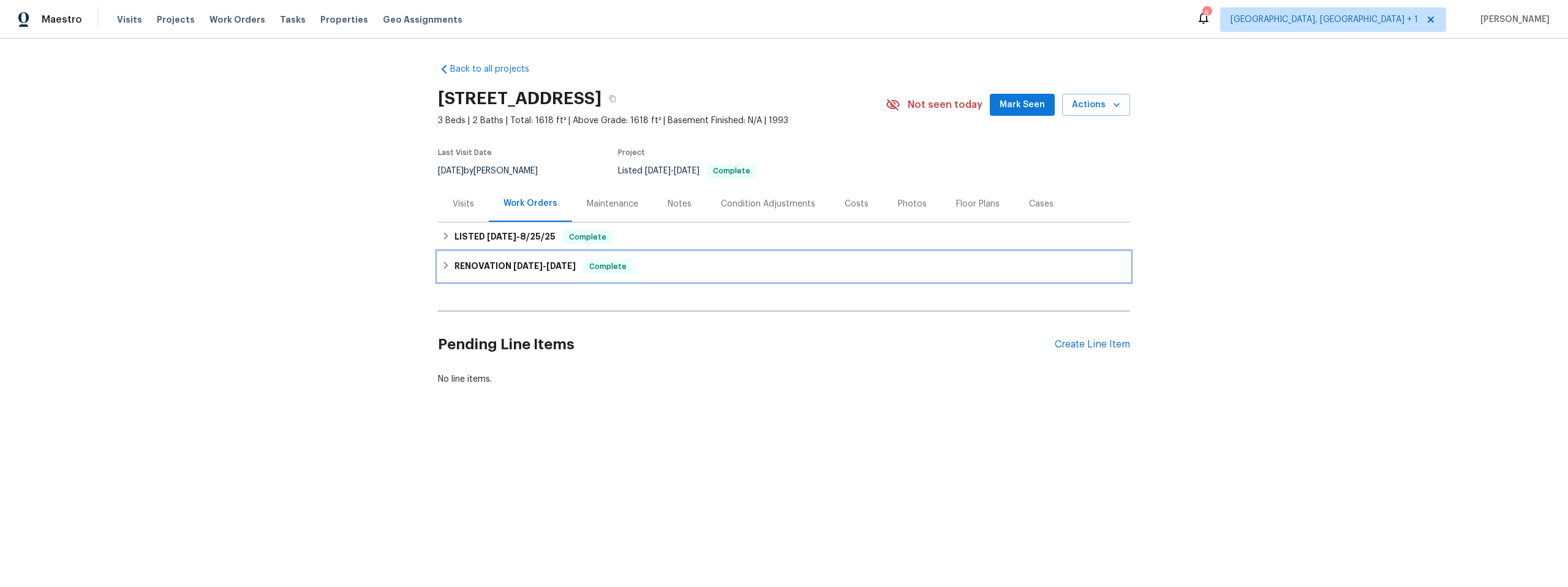
click at [442, 262] on icon at bounding box center [446, 266] width 9 height 9
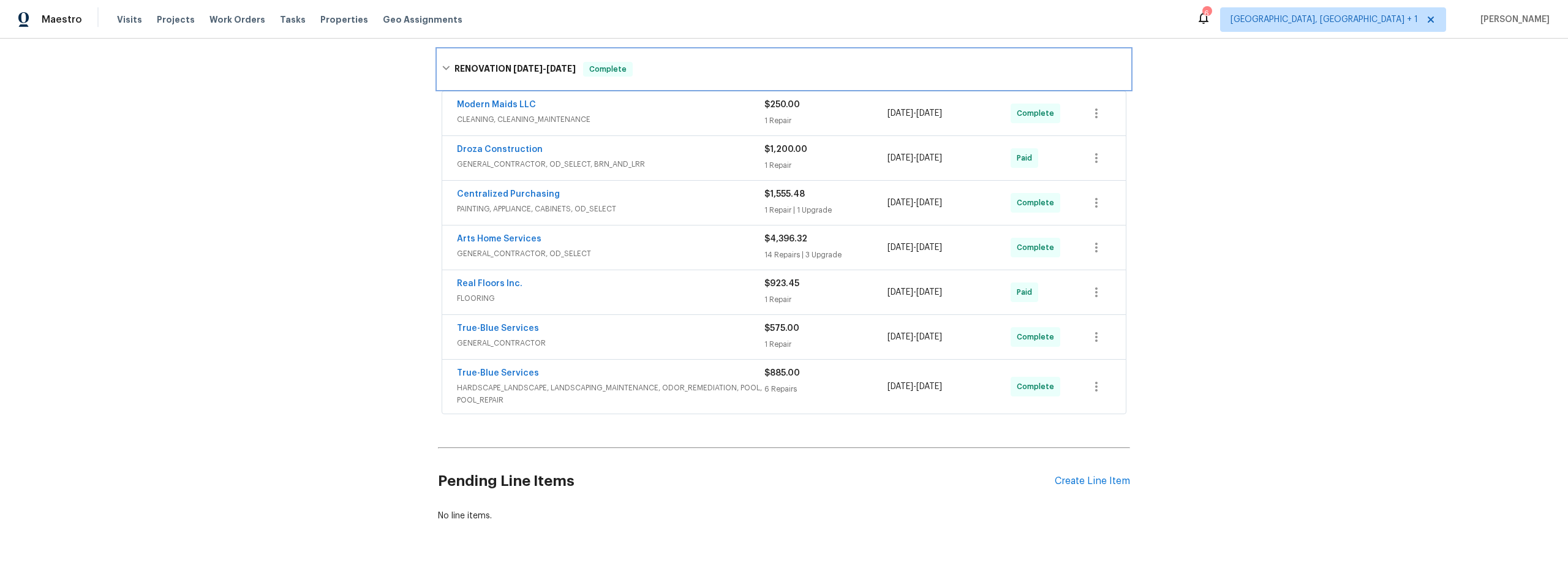
scroll to position [239, 0]
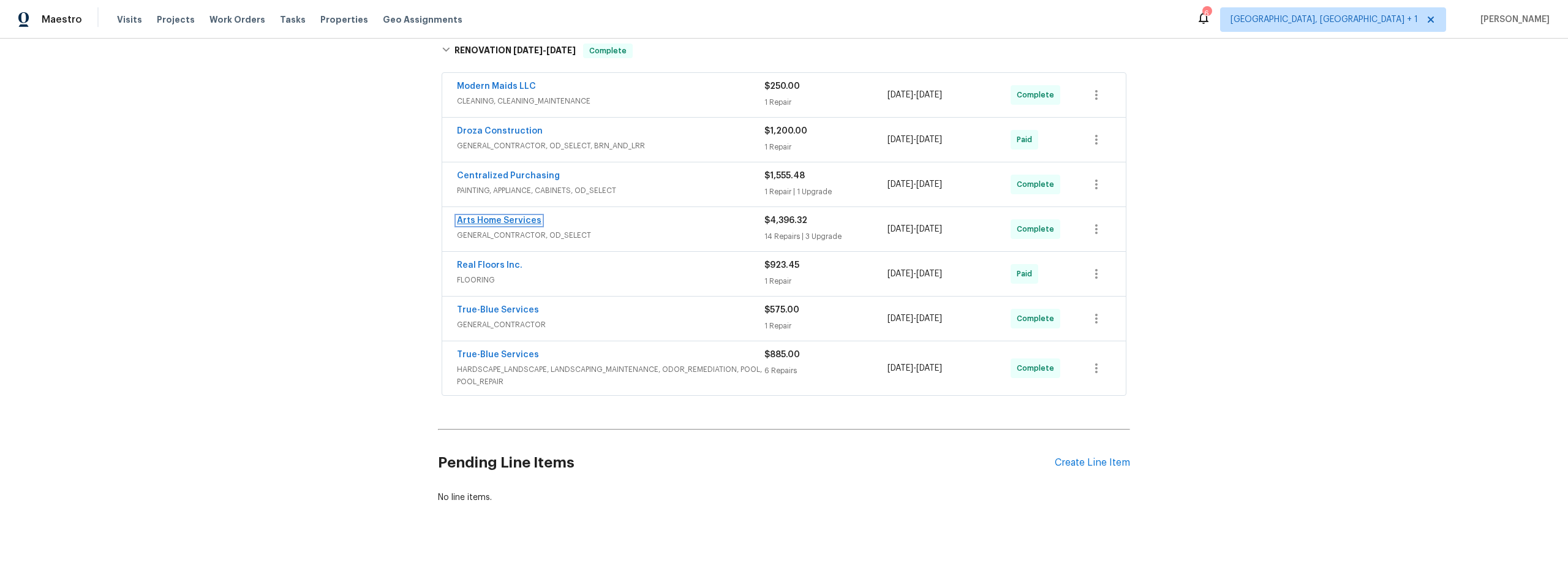
click at [489, 216] on link "Arts Home Services" at bounding box center [499, 221] width 85 height 9
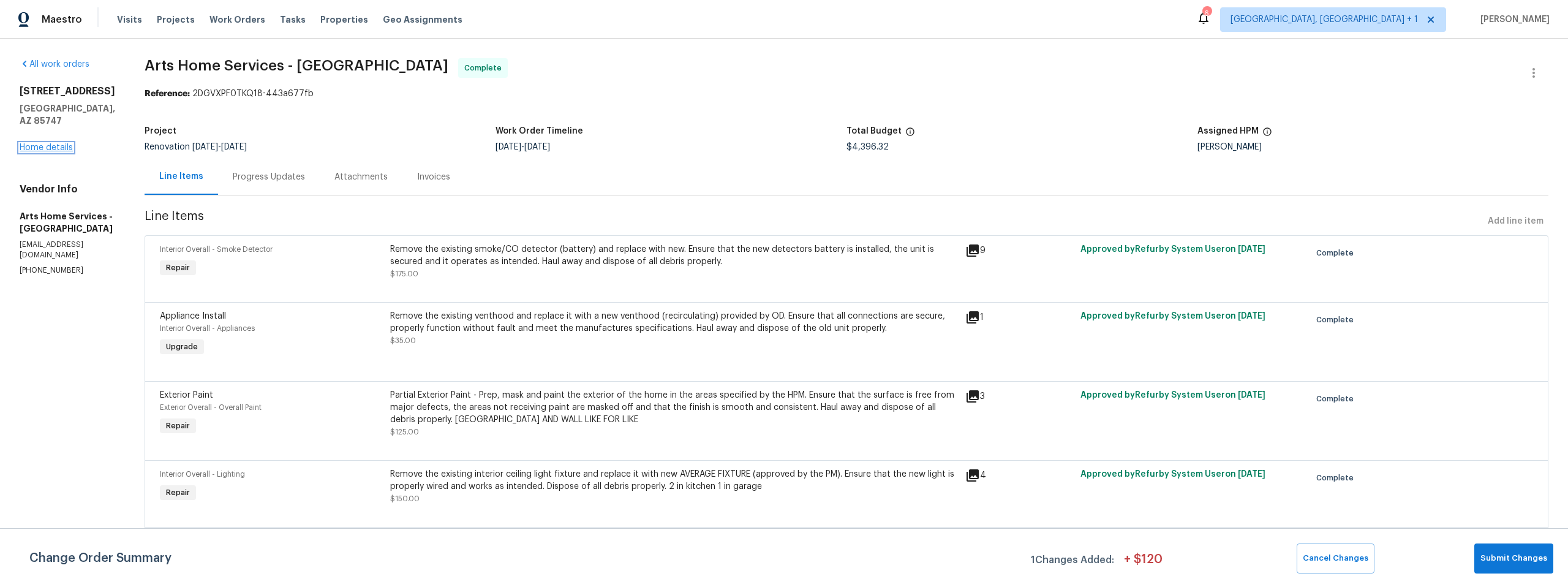
click at [48, 144] on link "Home details" at bounding box center [47, 148] width 53 height 9
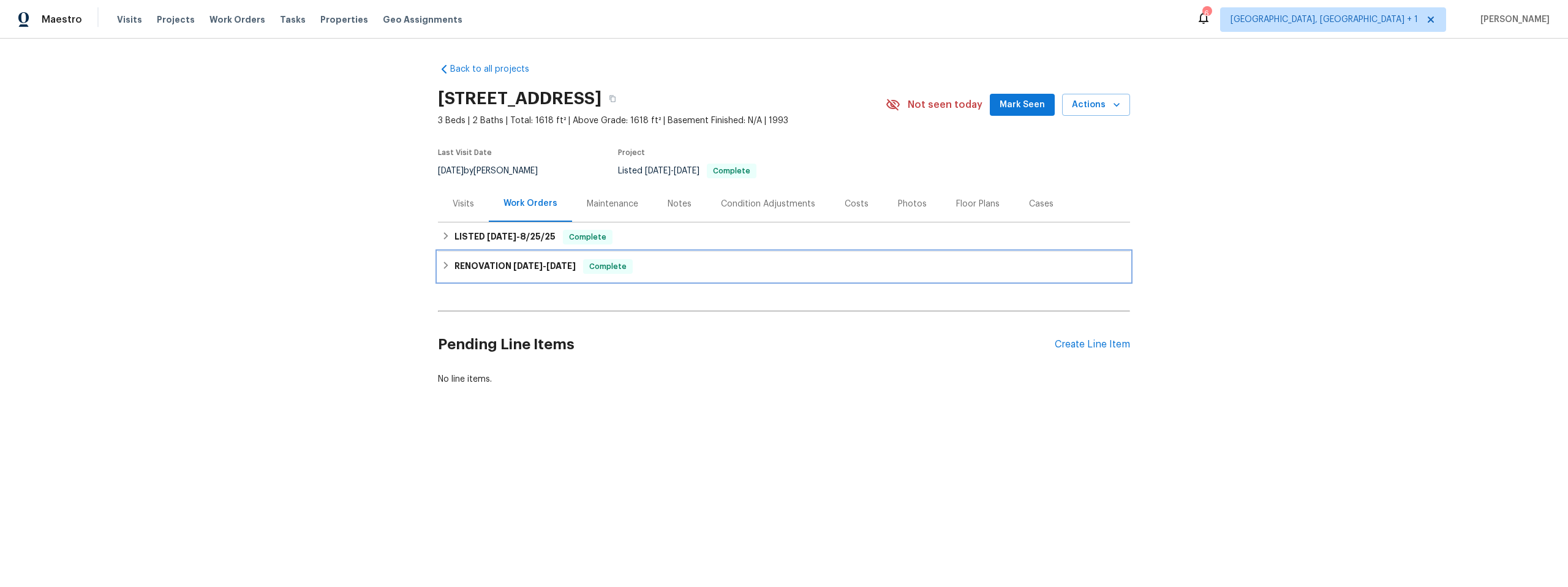
click at [444, 264] on icon at bounding box center [446, 266] width 9 height 9
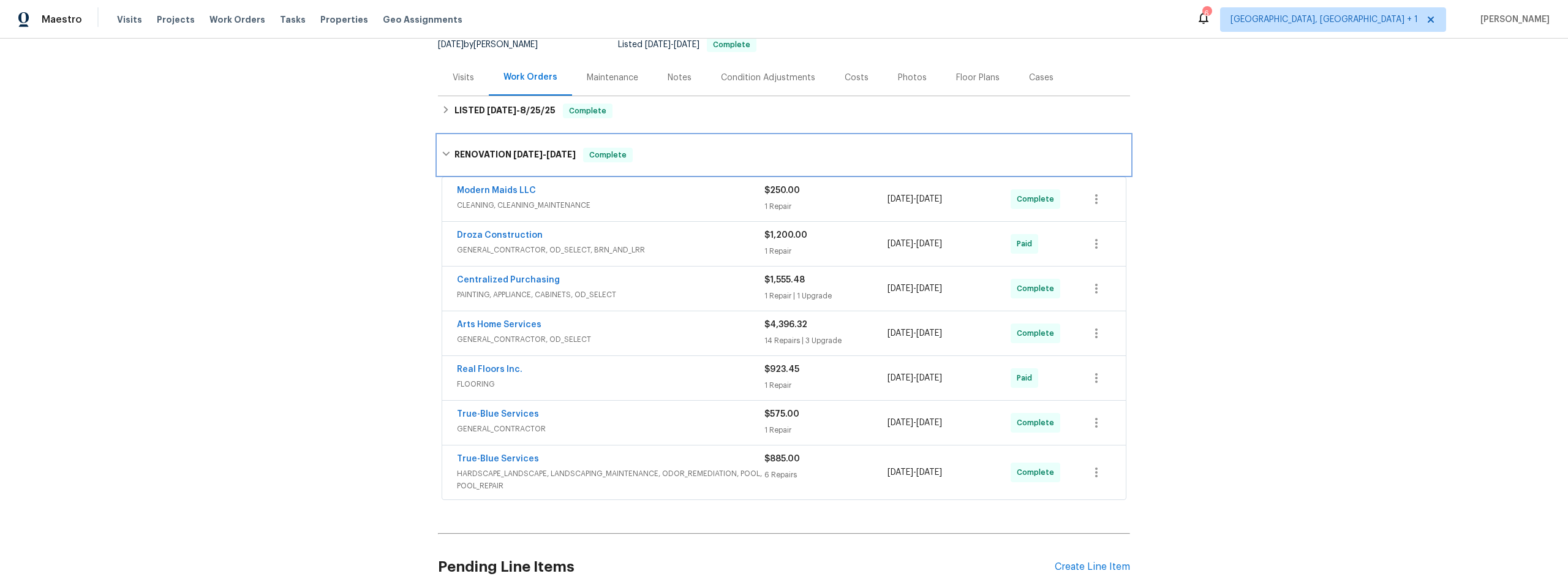
scroll to position [154, 0]
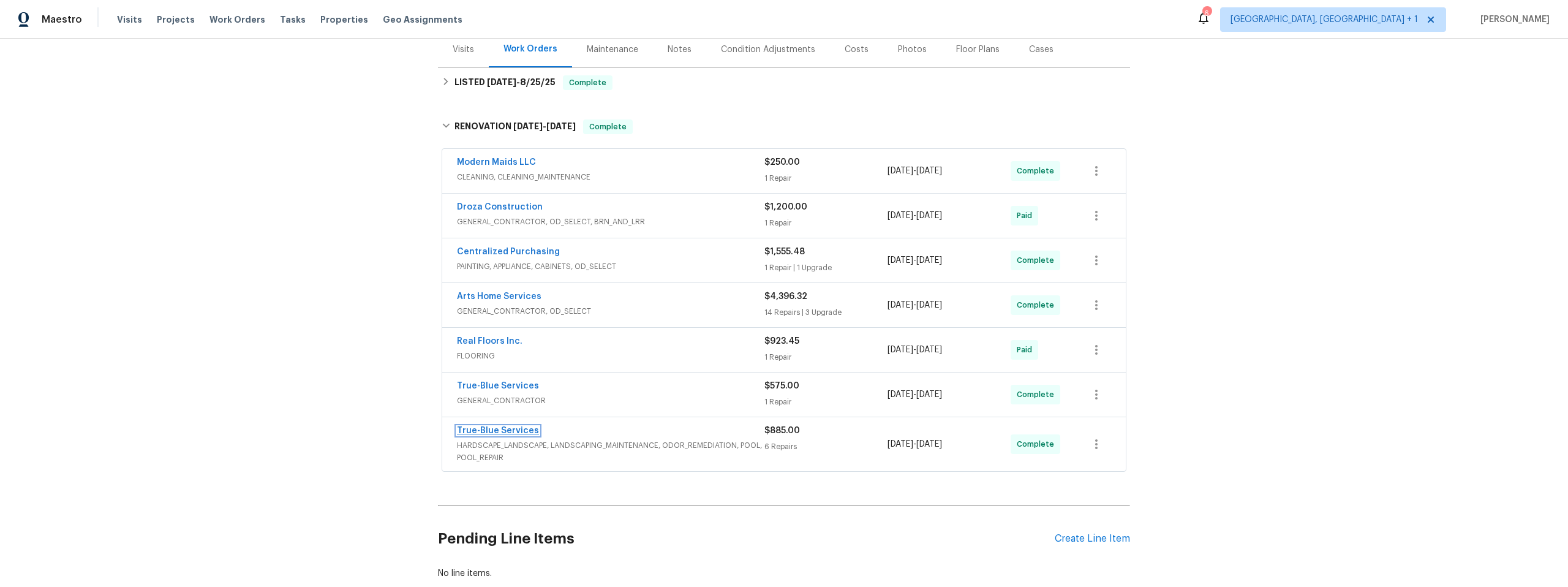
click at [497, 428] on link "True-Blue Services" at bounding box center [498, 431] width 82 height 9
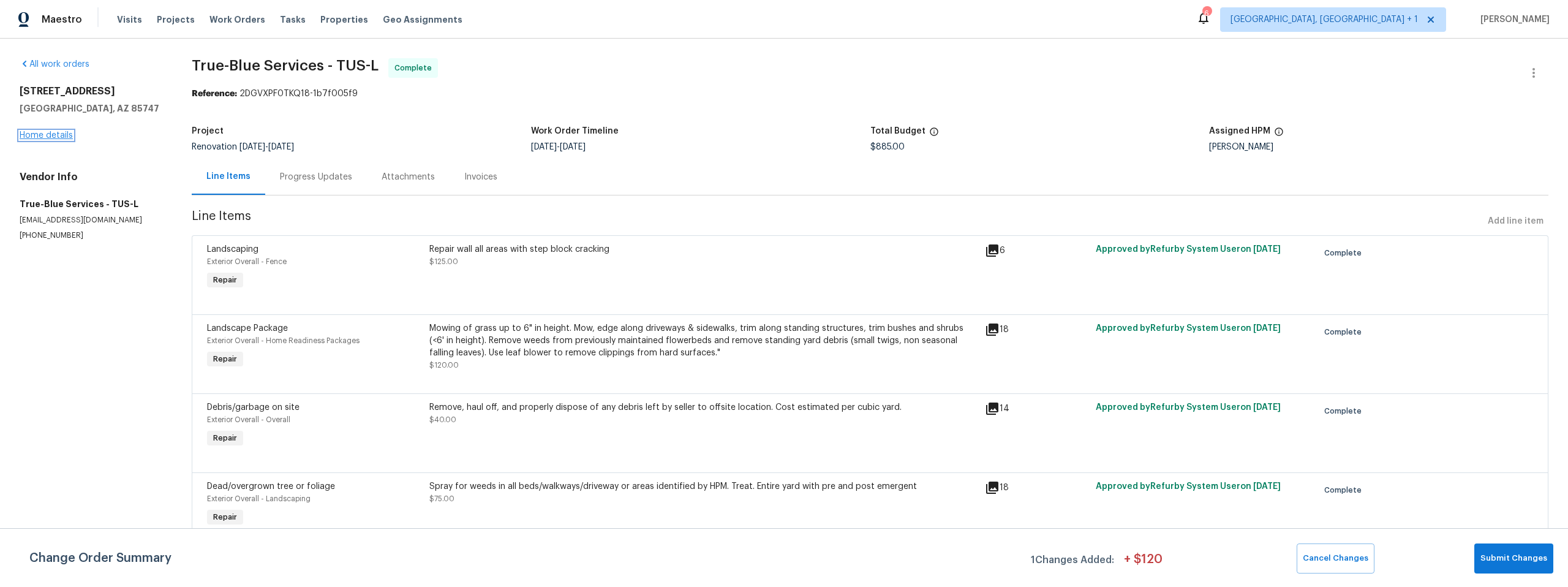
click at [56, 132] on link "Home details" at bounding box center [47, 136] width 53 height 9
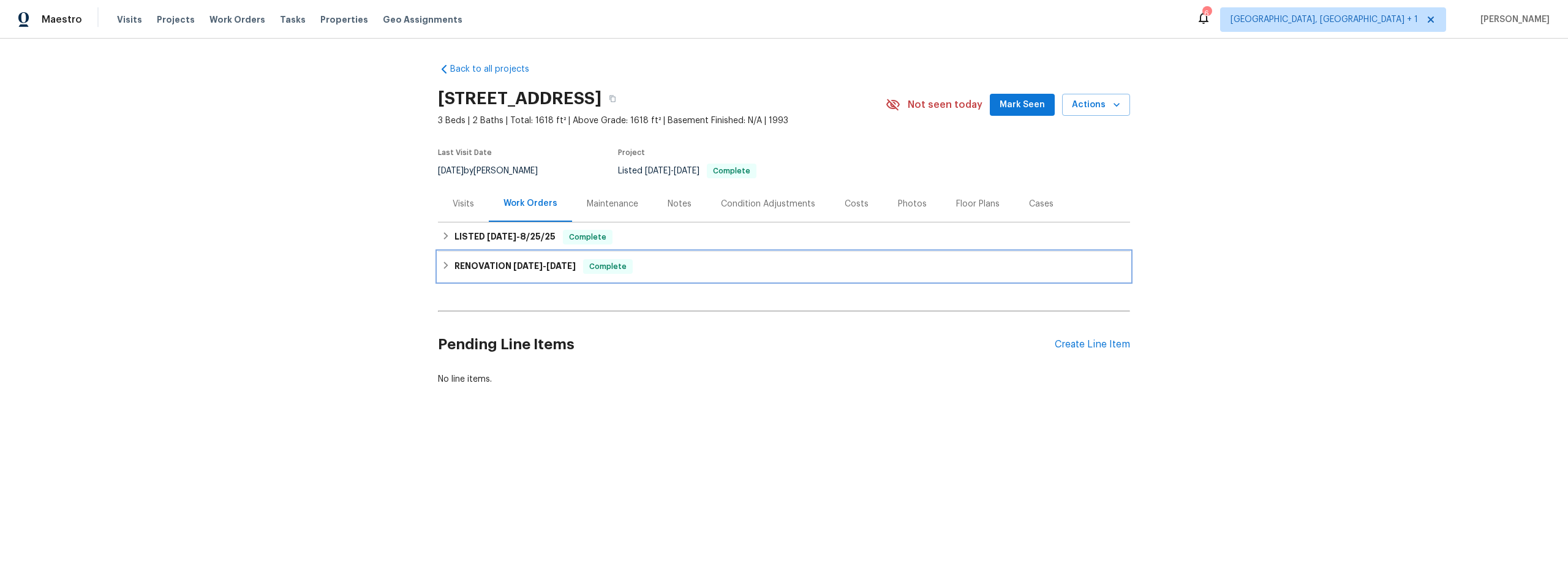
click at [442, 262] on icon at bounding box center [446, 266] width 9 height 9
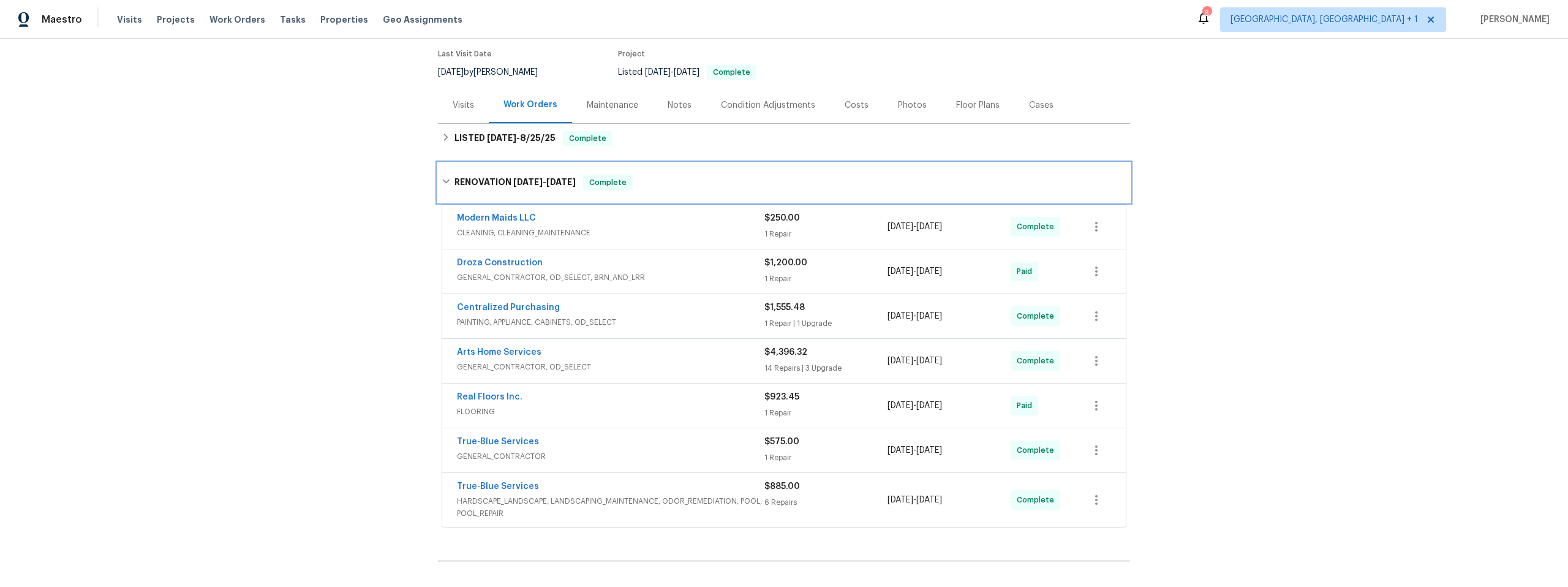
scroll to position [99, 0]
click at [488, 441] on link "True-Blue Services" at bounding box center [498, 441] width 82 height 9
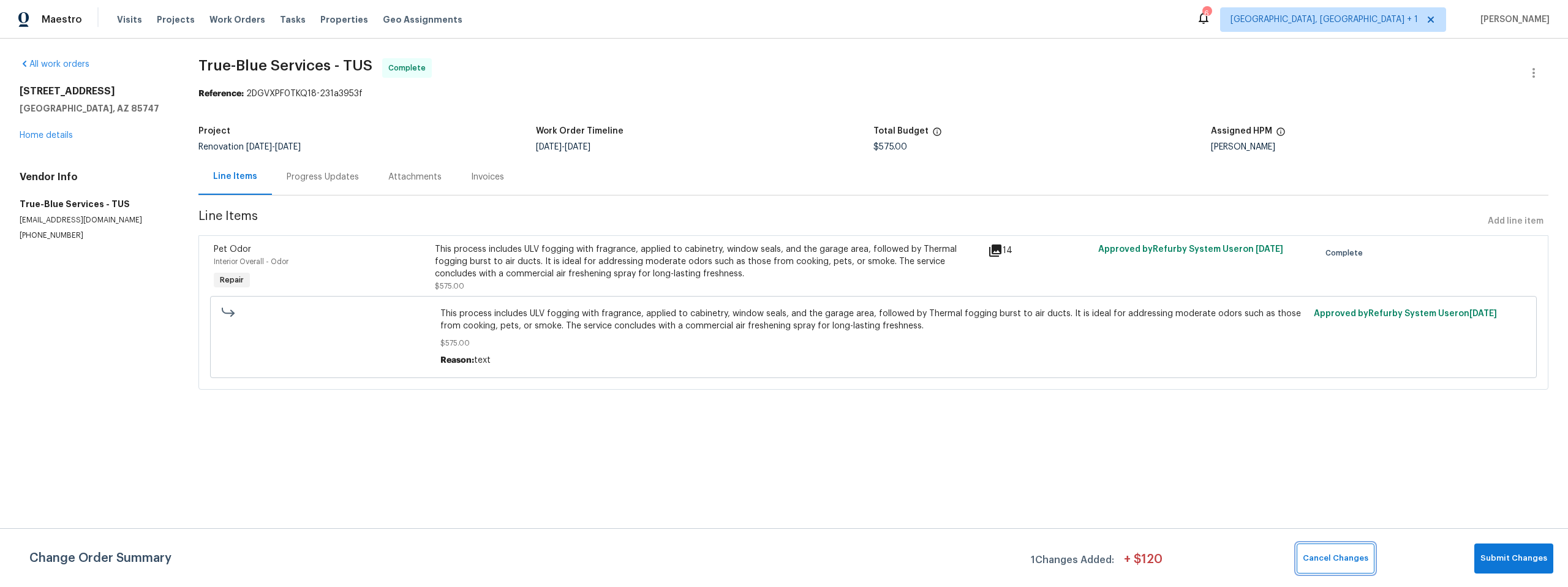
click at [1347, 561] on span "Cancel Changes" at bounding box center [1335, 558] width 65 height 14
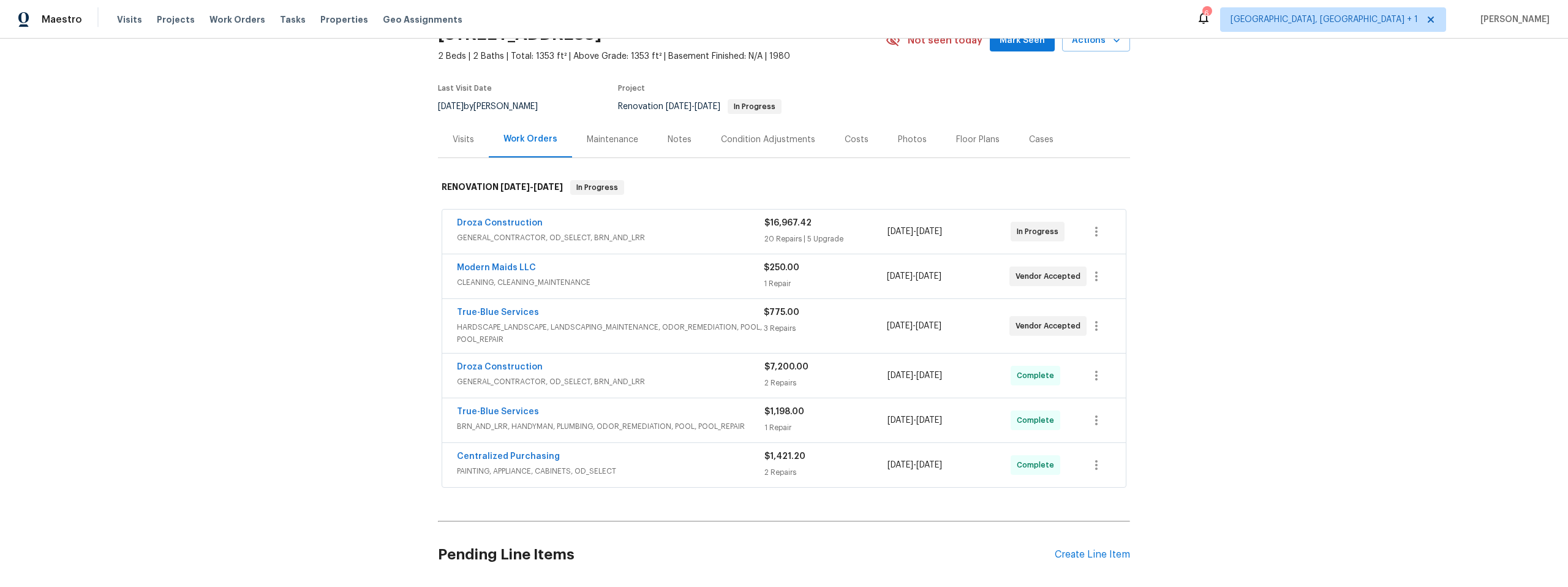
scroll to position [66, 0]
click at [507, 407] on link "True-Blue Services" at bounding box center [498, 410] width 82 height 9
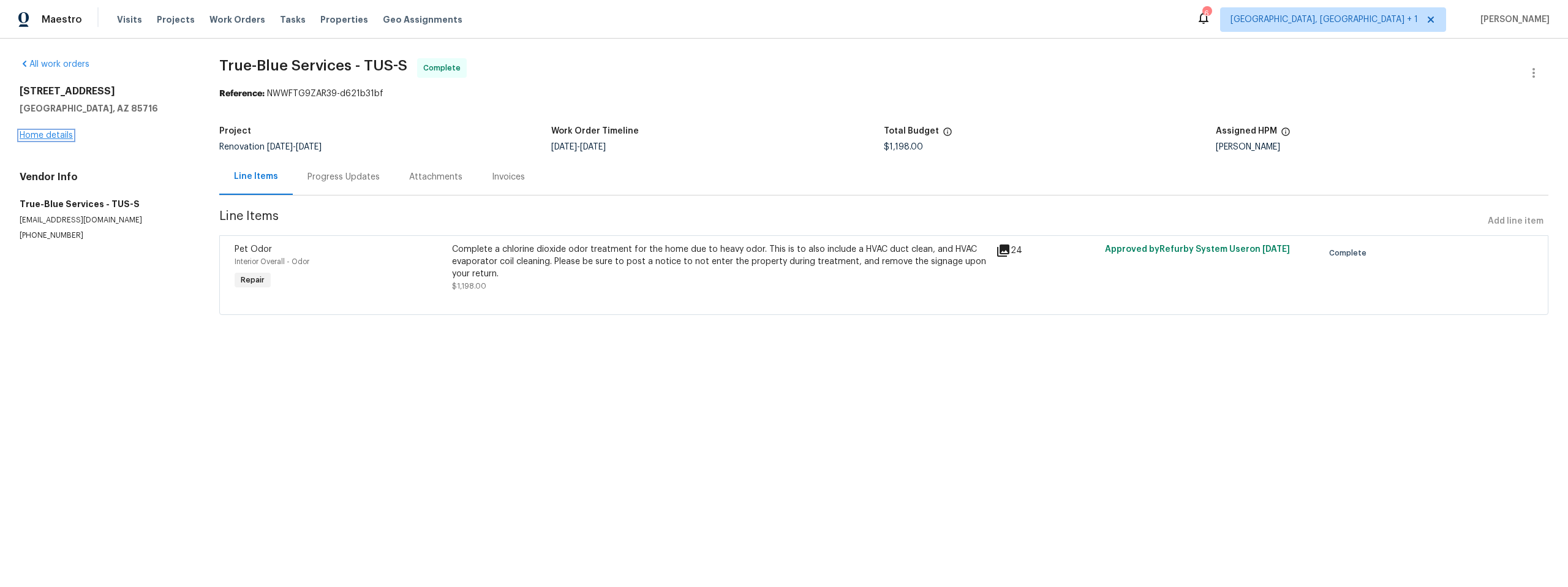
click at [53, 136] on link "Home details" at bounding box center [47, 136] width 53 height 9
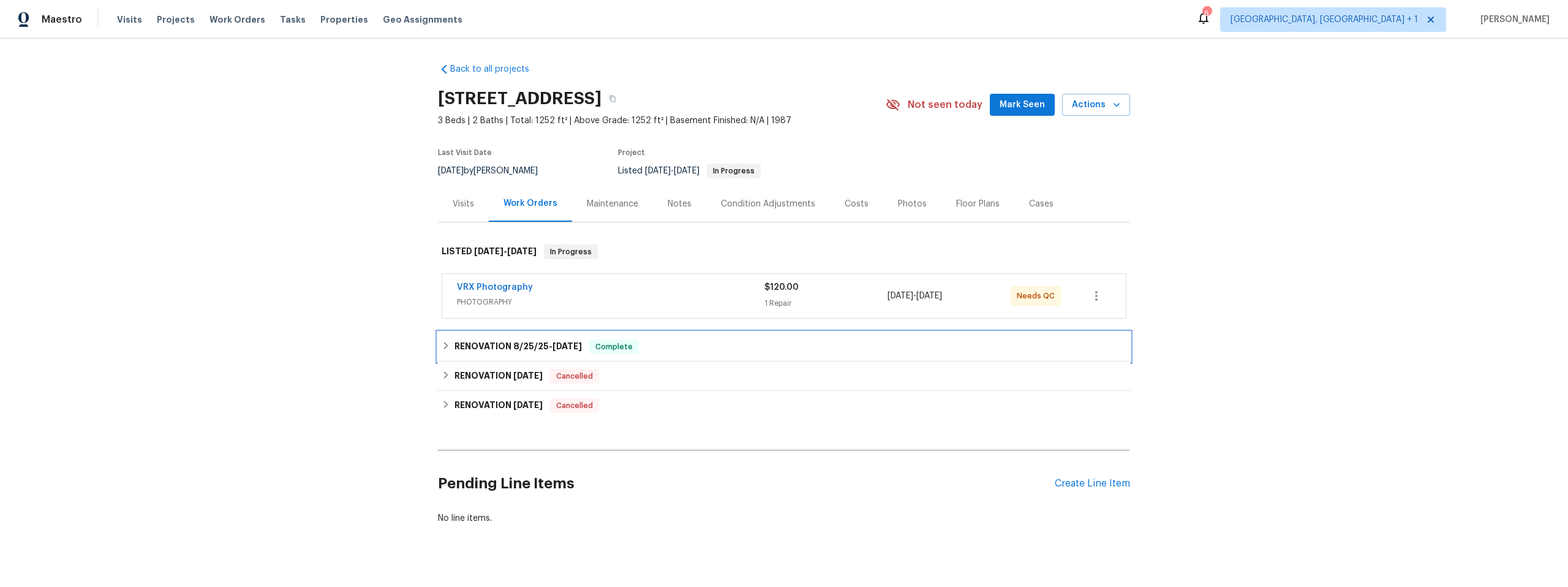
click at [442, 343] on icon at bounding box center [446, 346] width 9 height 9
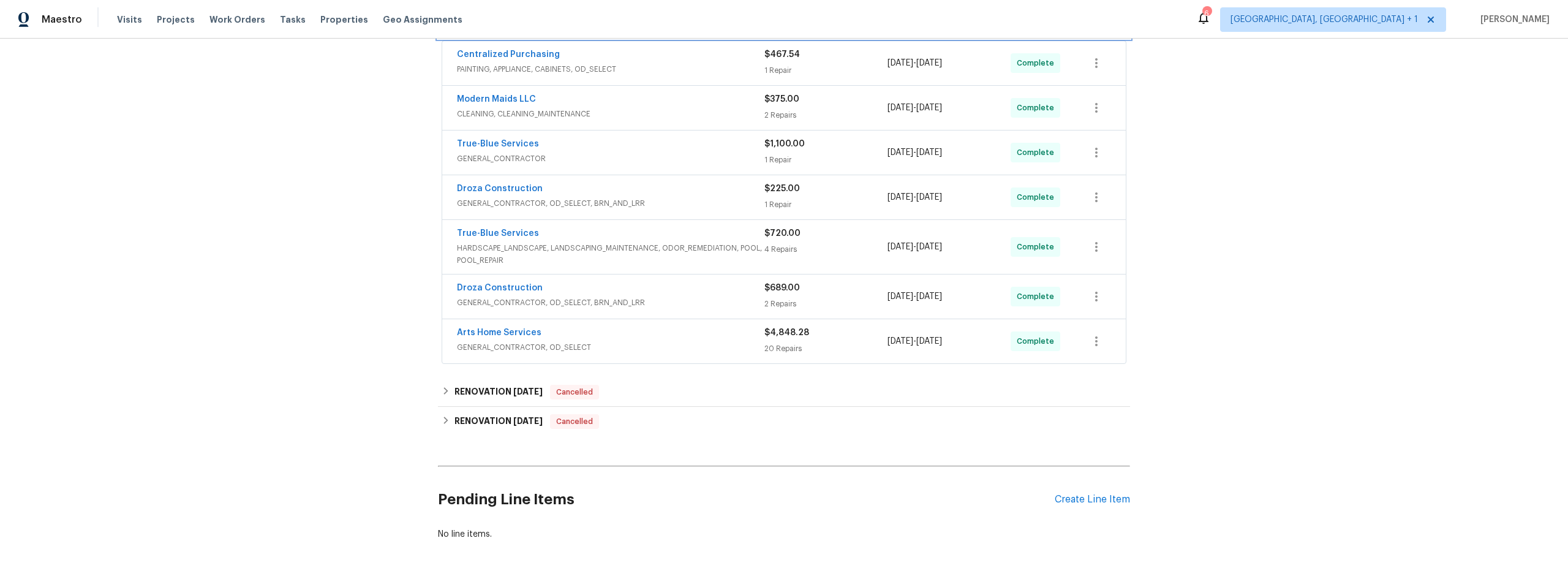
scroll to position [328, 0]
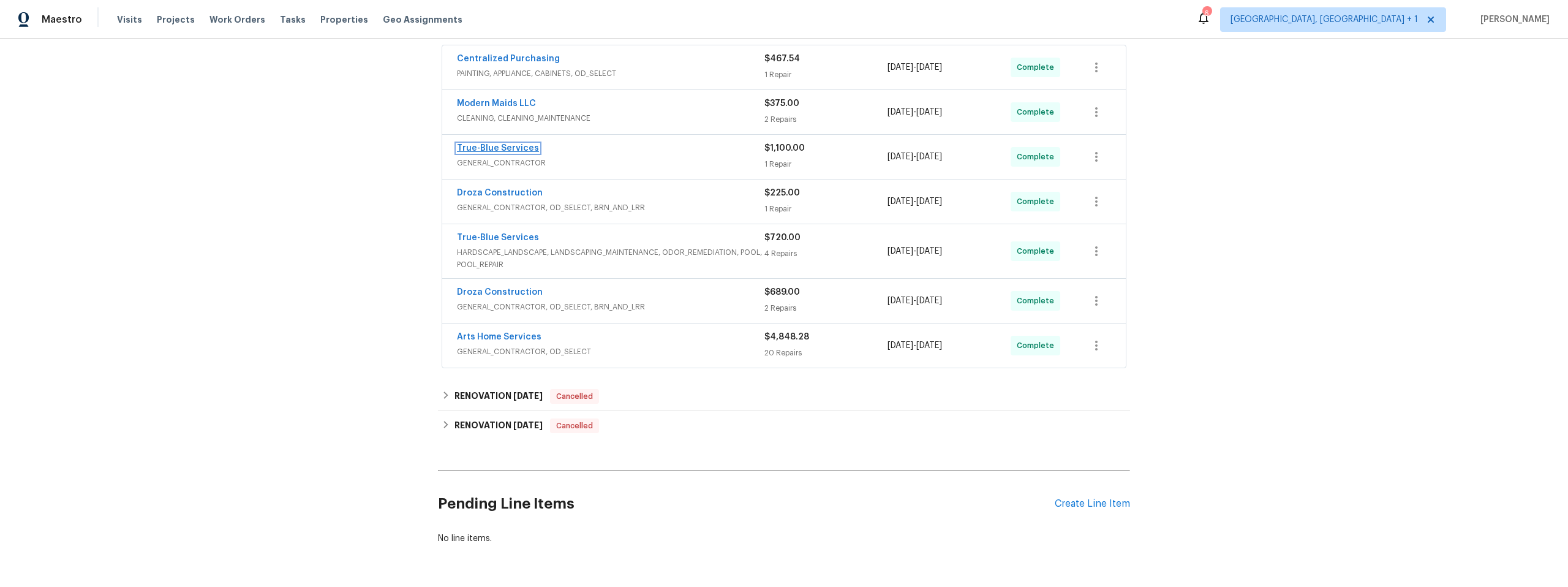
click at [485, 148] on link "True-Blue Services" at bounding box center [498, 149] width 82 height 9
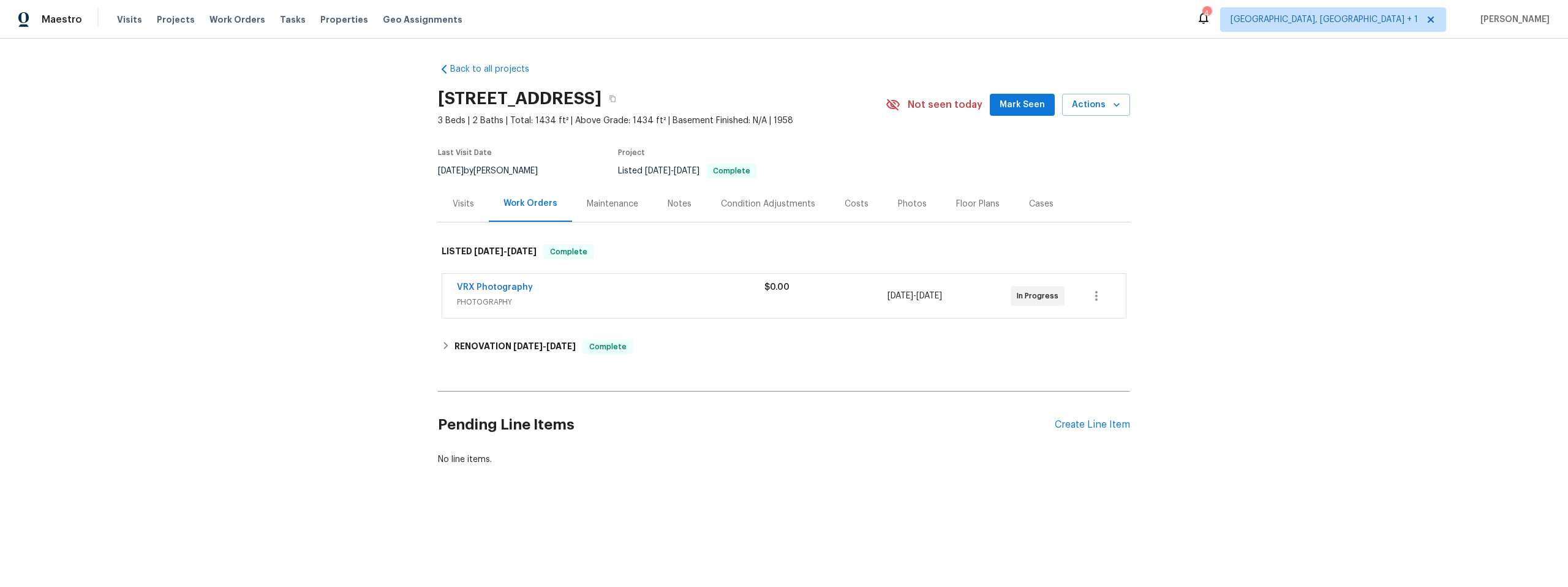
click at [870, 395] on div "Back to all projects [STREET_ADDRESS] 3 Beds | 2 Baths | Total: 1434 ft² | Abov…" at bounding box center [784, 264] width 692 height 422
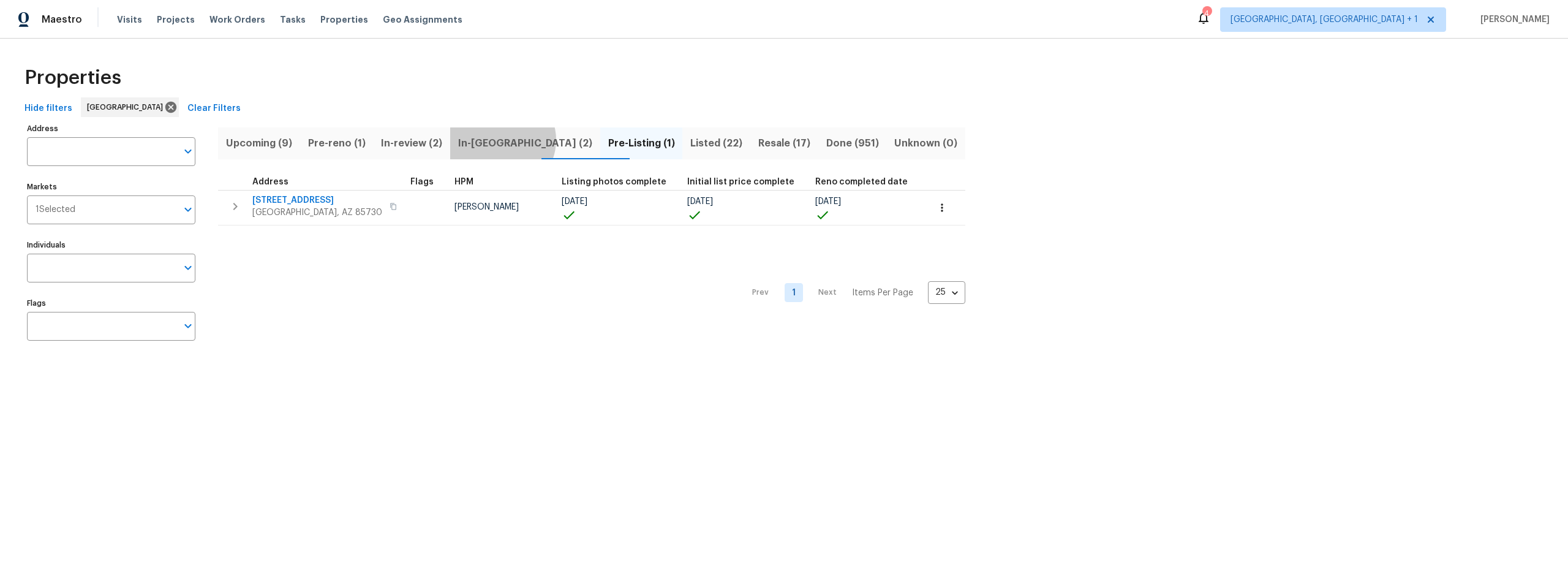
click at [519, 140] on span "In-reno (2)" at bounding box center [525, 144] width 135 height 17
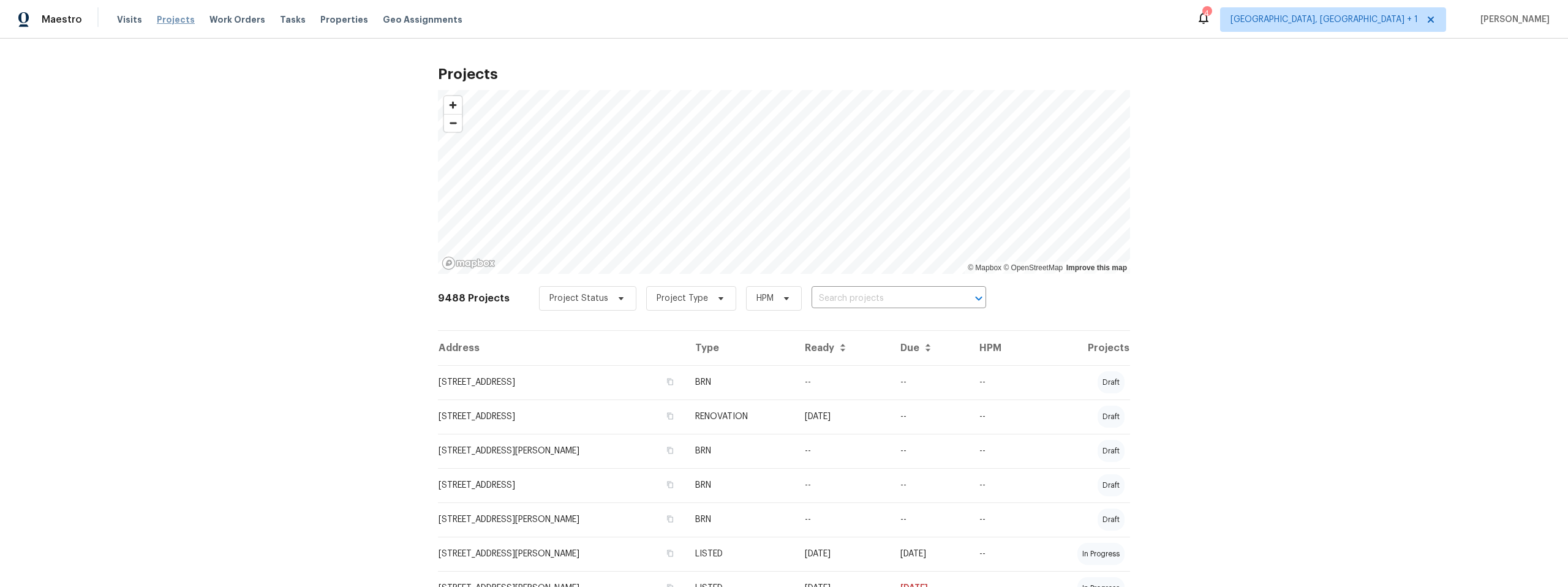
click at [167, 16] on span "Projects" at bounding box center [175, 20] width 38 height 12
click at [336, 21] on span "Properties" at bounding box center [344, 20] width 48 height 12
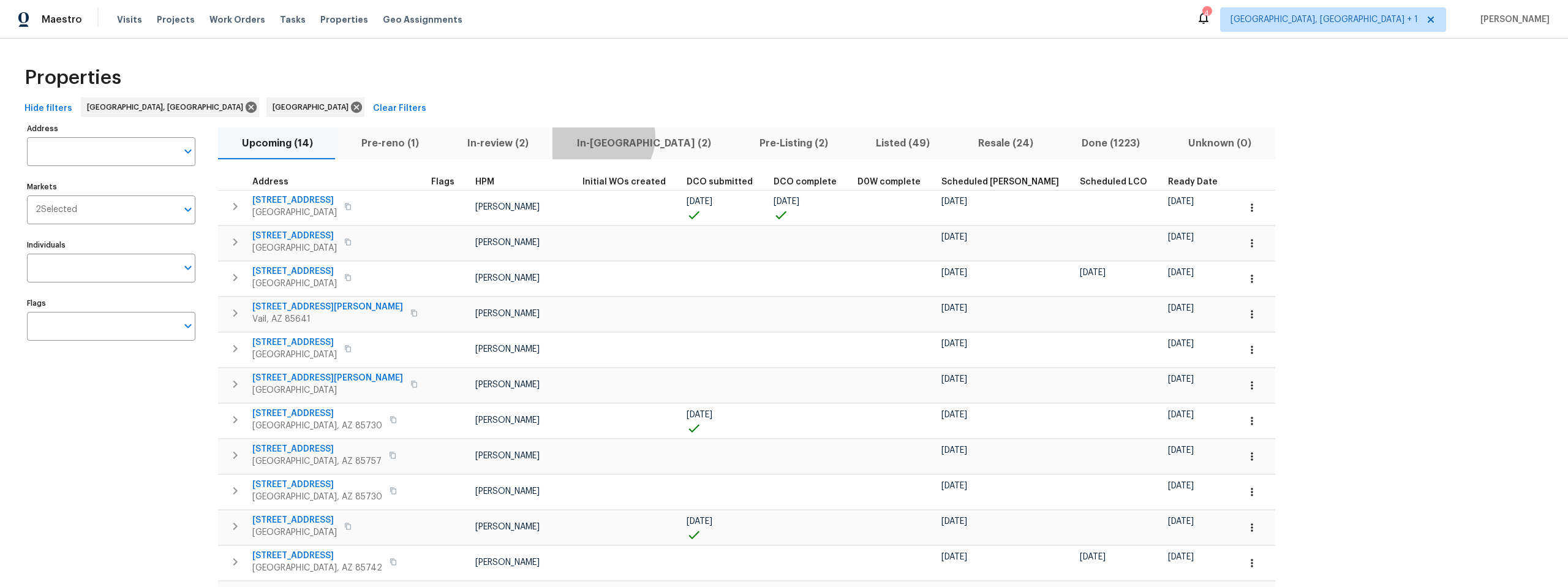
click at [594, 137] on span "In-reno (2)" at bounding box center [644, 144] width 168 height 17
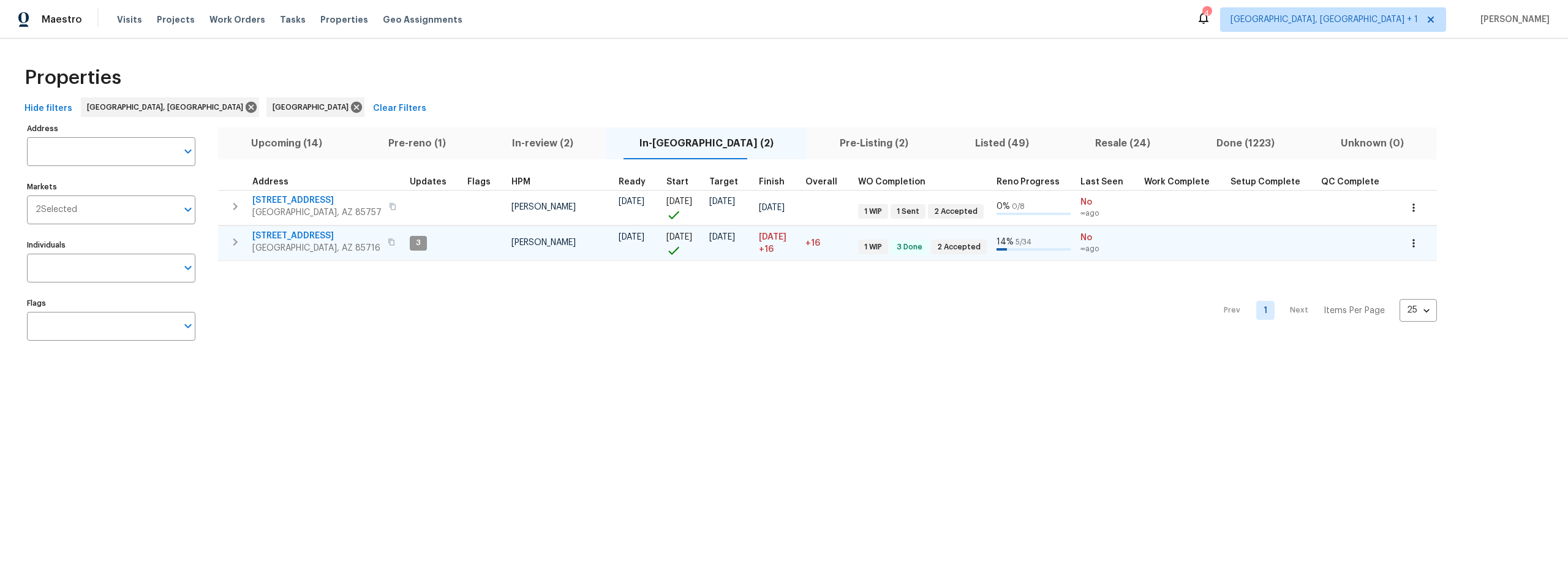
click at [311, 234] on span "3701 E 2nd St Apt A" at bounding box center [316, 236] width 128 height 12
